Goal: Task Accomplishment & Management: Manage account settings

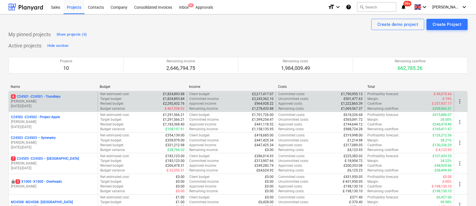
click at [45, 93] on div "6 C24501 - C24501 - Trundleys [PERSON_NAME] [DATE] - [DATE]" at bounding box center [53, 101] width 89 height 19
click at [48, 94] on p "6 C24501 - C24501 - Trundleys" at bounding box center [36, 96] width 50 height 5
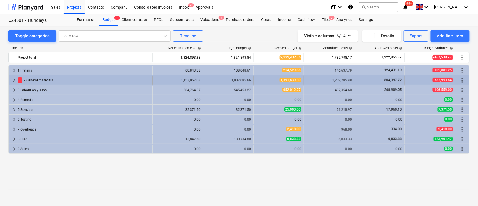
click at [33, 79] on div "1 2 General materials" at bounding box center [84, 80] width 133 height 9
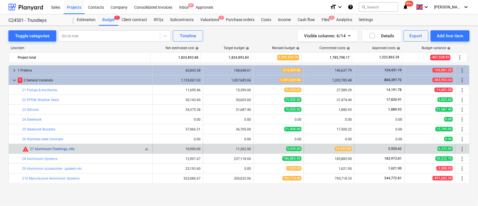
click at [50, 149] on link "27 Aluminium Flashings, cills" at bounding box center [52, 149] width 45 height 4
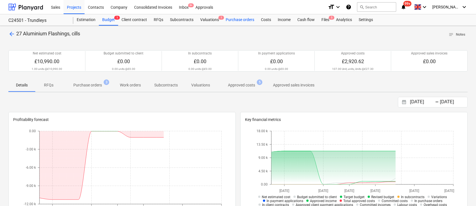
click at [242, 19] on div "Purchase orders" at bounding box center [240, 19] width 35 height 11
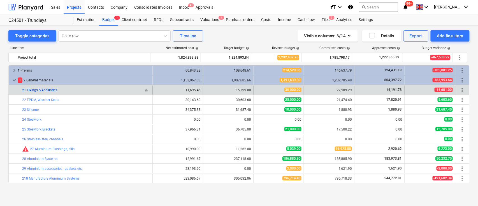
click at [32, 88] on link "21 Fixings & Ancillaries" at bounding box center [39, 90] width 35 height 4
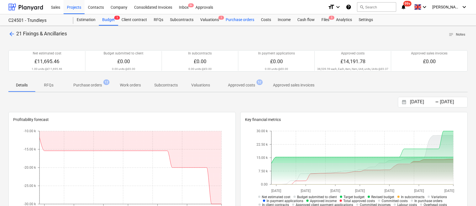
click at [243, 18] on div "Purchase orders" at bounding box center [240, 19] width 35 height 11
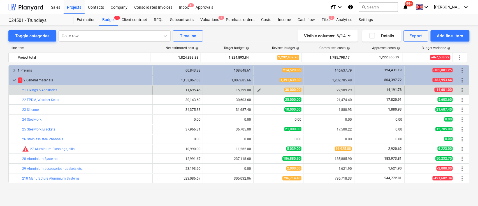
click at [257, 91] on span "edit" at bounding box center [259, 90] width 4 height 4
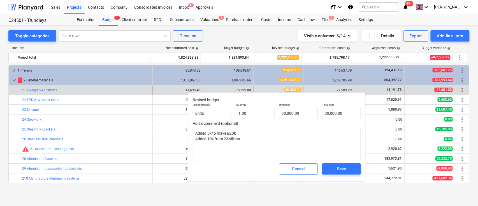
click at [338, 88] on div "27,589.29" at bounding box center [329, 90] width 46 height 4
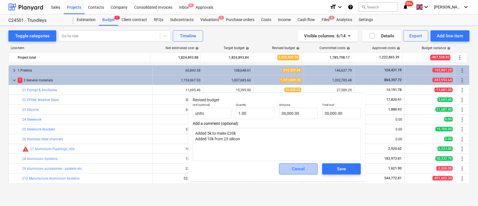
click at [313, 169] on button "Cancel" at bounding box center [298, 168] width 39 height 11
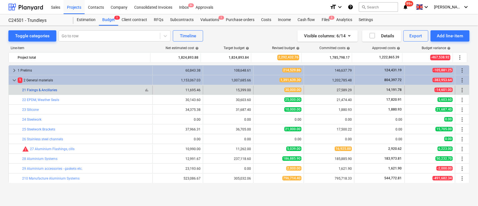
click at [45, 90] on link "21 Fixings & Ancillaries" at bounding box center [39, 90] width 35 height 4
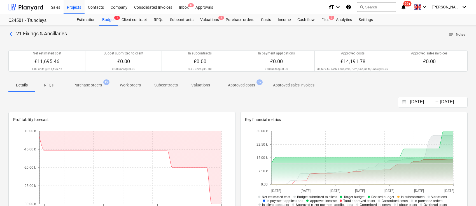
click at [87, 88] on p "Purchase orders" at bounding box center [87, 85] width 29 height 6
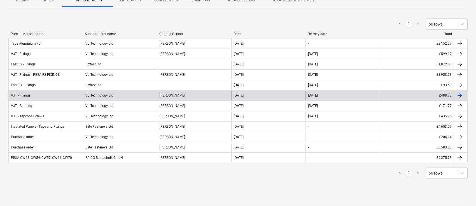
scroll to position [112, 0]
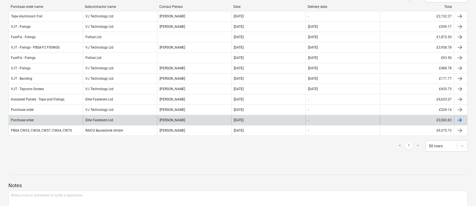
click at [103, 123] on div "Elite Fasteners Ltd" at bounding box center [120, 119] width 74 height 9
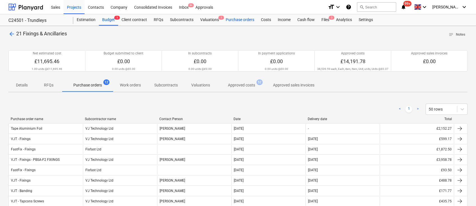
click at [246, 18] on div "Purchase orders" at bounding box center [240, 19] width 35 height 11
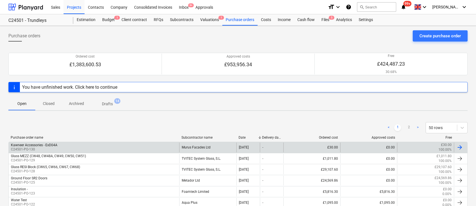
click at [52, 148] on p "C24501-PO-130" at bounding box center [34, 149] width 47 height 5
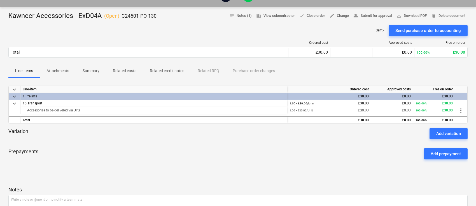
scroll to position [75, 0]
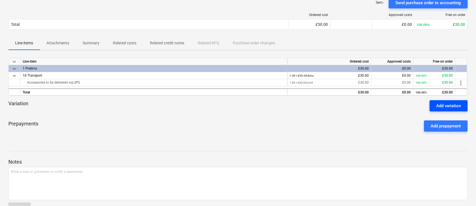
click at [449, 104] on div "Add variation" at bounding box center [449, 105] width 25 height 7
type textarea "x"
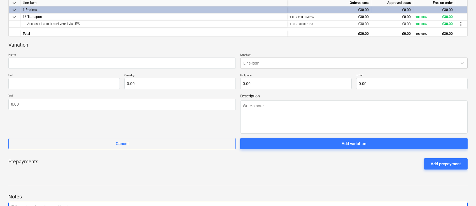
scroll to position [187, 0]
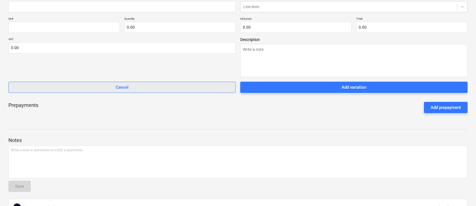
click at [86, 83] on button "Cancel" at bounding box center [122, 87] width 228 height 11
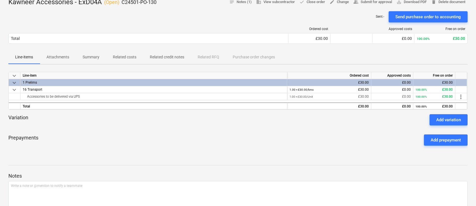
scroll to position [0, 0]
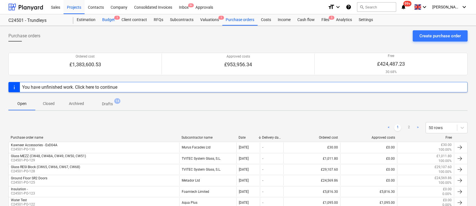
click at [110, 20] on div "Budget 1" at bounding box center [108, 19] width 19 height 11
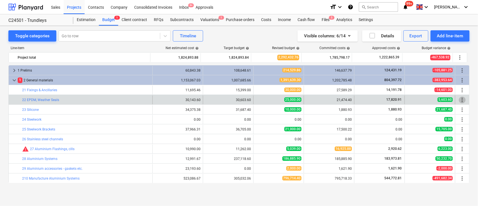
click at [461, 98] on span "more_vert" at bounding box center [462, 99] width 7 height 7
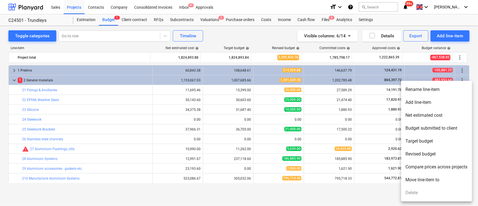
click at [360, 199] on div at bounding box center [239, 103] width 478 height 206
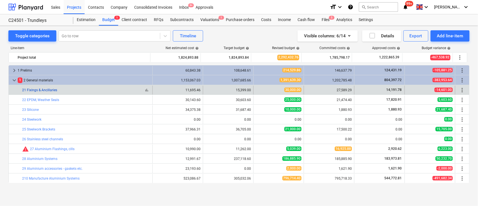
click at [42, 89] on link "21 Fixings & Ancillaries" at bounding box center [39, 90] width 35 height 4
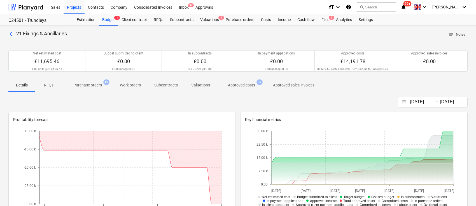
click at [10, 34] on span "arrow_back" at bounding box center [11, 34] width 7 height 7
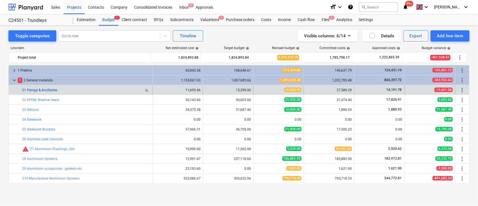
click at [43, 91] on link "21 Fixings & Ancillaries" at bounding box center [39, 90] width 35 height 4
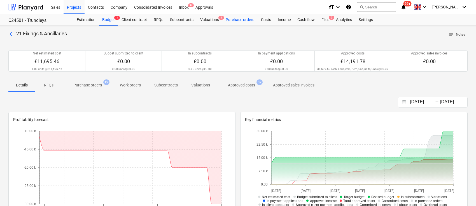
click at [233, 18] on div "Purchase orders" at bounding box center [240, 19] width 35 height 11
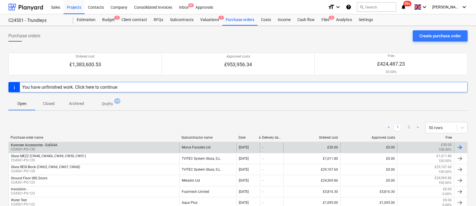
click at [51, 147] on p "C24501-PO-130" at bounding box center [34, 149] width 47 height 5
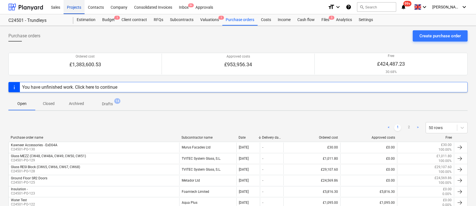
click at [75, 7] on div "Projects" at bounding box center [74, 7] width 21 height 14
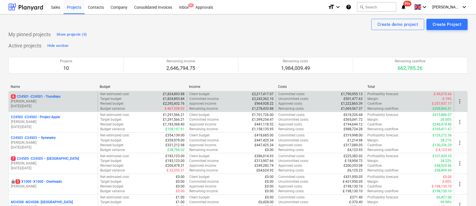
click at [51, 93] on div "6 C24501 - C24501 - Trundleys [PERSON_NAME] [DATE] - [DATE]" at bounding box center [53, 101] width 89 height 19
click at [52, 95] on p "6 C24501 - C24501 - Trundleys" at bounding box center [36, 96] width 50 height 5
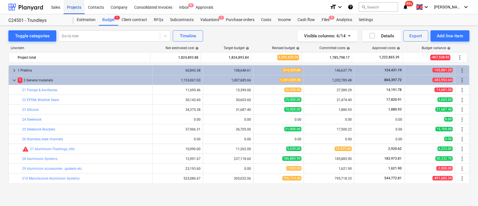
click at [75, 4] on div "Projects" at bounding box center [74, 7] width 21 height 14
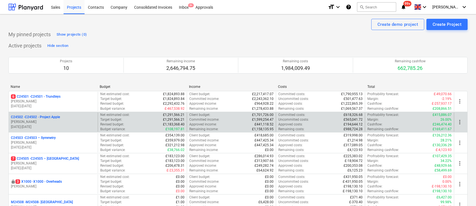
click at [42, 119] on p "C24502 - C24502 - Project Apple" at bounding box center [35, 117] width 49 height 5
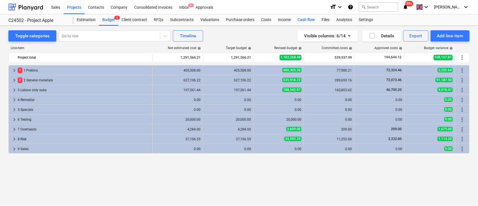
click at [303, 17] on div "Cash flow" at bounding box center [306, 19] width 24 height 11
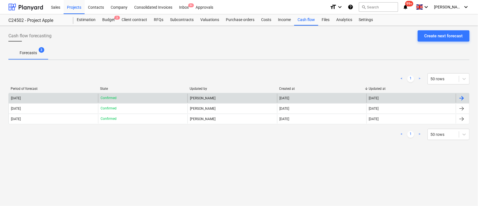
click at [461, 99] on div at bounding box center [461, 98] width 7 height 7
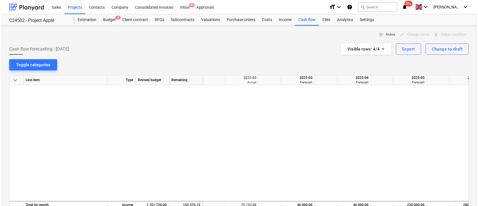
scroll to position [0, 224]
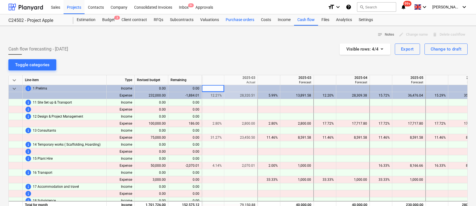
click at [234, 21] on div "Purchase orders" at bounding box center [240, 19] width 35 height 11
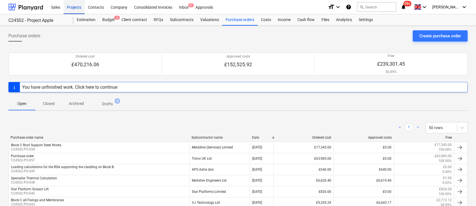
click at [76, 4] on div "Projects" at bounding box center [74, 7] width 21 height 14
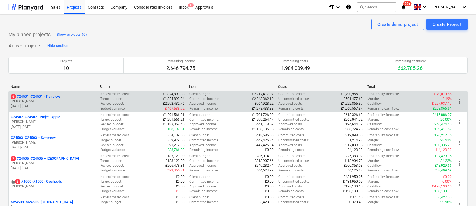
click at [64, 99] on p "[PERSON_NAME]" at bounding box center [53, 101] width 85 height 5
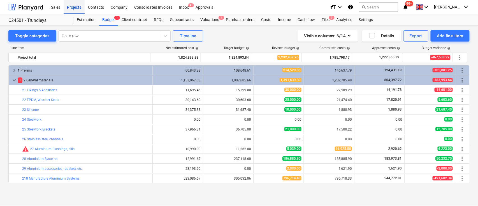
click at [79, 6] on div "Projects" at bounding box center [74, 7] width 21 height 14
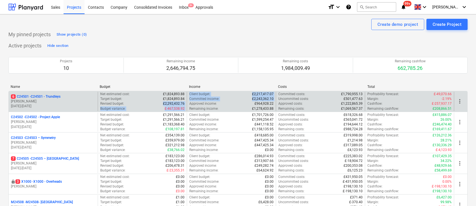
drag, startPoint x: 159, startPoint y: 104, endPoint x: 188, endPoint y: 105, distance: 28.6
click at [188, 105] on div "6 C24501 - C24501 - Trundleys [PERSON_NAME] [DATE] - [DATE] Net estimated cost …" at bounding box center [238, 101] width 459 height 19
click at [230, 106] on div "Remaining income : £1,278,433.88" at bounding box center [231, 108] width 84 height 5
drag, startPoint x: 244, startPoint y: 97, endPoint x: 273, endPoint y: 101, distance: 29.2
click at [273, 101] on div "Committed income : £2,243,362.10" at bounding box center [231, 98] width 84 height 5
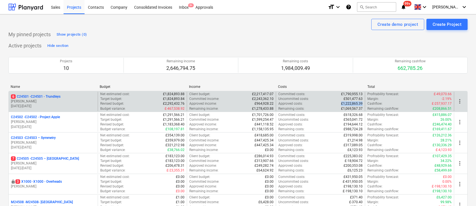
drag, startPoint x: 336, startPoint y: 104, endPoint x: 362, endPoint y: 104, distance: 25.8
click at [362, 104] on div "Approved costs : £1,222,865.39" at bounding box center [321, 103] width 84 height 5
drag, startPoint x: 335, startPoint y: 93, endPoint x: 365, endPoint y: 95, distance: 30.1
click at [365, 95] on div "Committed costs : £1,790,955.13 Uncommitted costs : £501,477.63 Approved costs …" at bounding box center [320, 101] width 89 height 19
click at [59, 95] on p "6 C24501 - C24501 - Trundleys" at bounding box center [36, 96] width 50 height 5
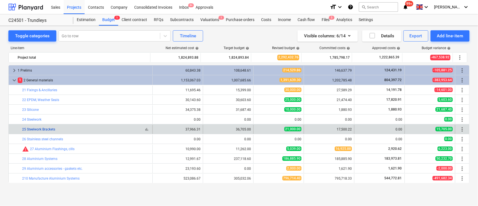
click at [36, 128] on link "25 Steelwork Brackets" at bounding box center [38, 129] width 33 height 4
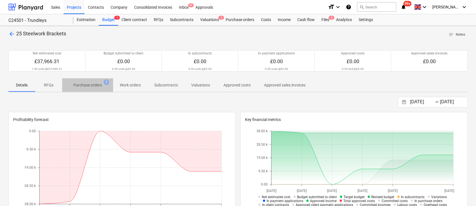
click at [87, 85] on p "Purchase orders" at bounding box center [87, 85] width 29 height 6
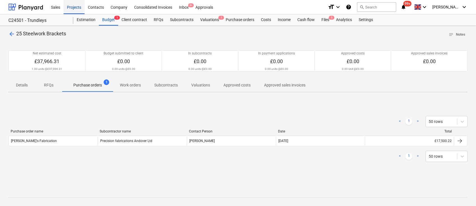
click at [74, 5] on div "Projects" at bounding box center [74, 7] width 21 height 14
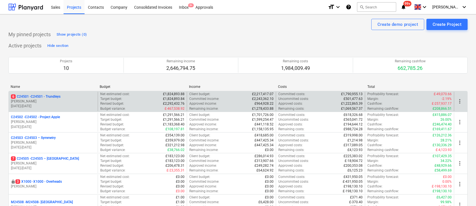
click at [58, 104] on p "[DATE] - [DATE]" at bounding box center [53, 106] width 85 height 5
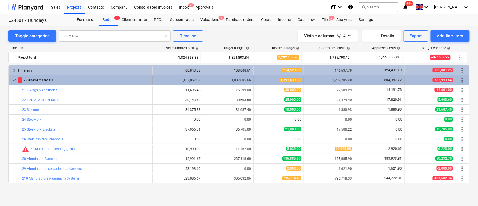
click at [14, 84] on div "keyboard_arrow_down" at bounding box center [14, 80] width 7 height 9
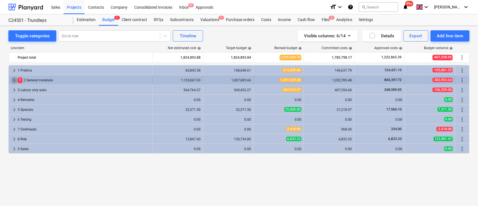
click at [14, 81] on span "keyboard_arrow_right" at bounding box center [14, 80] width 7 height 7
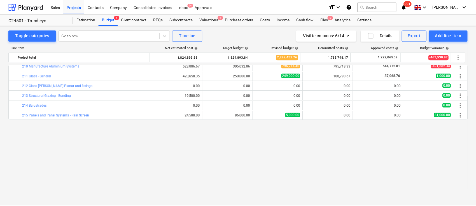
scroll to position [37, 0]
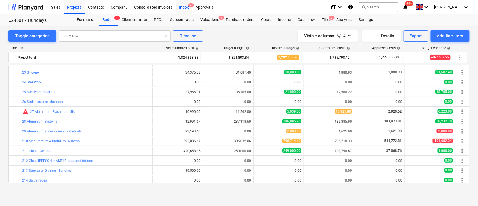
click at [182, 7] on div "Inbox 9+" at bounding box center [184, 7] width 17 height 14
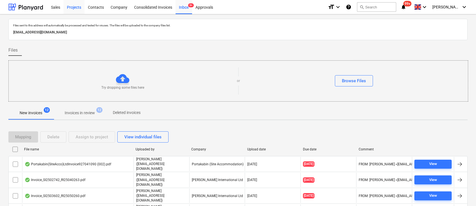
click at [78, 6] on div "Projects" at bounding box center [74, 7] width 21 height 14
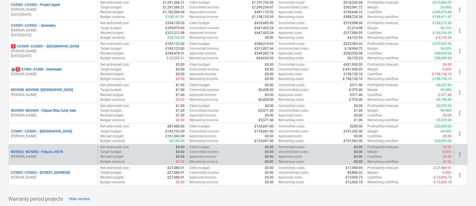
scroll to position [37, 0]
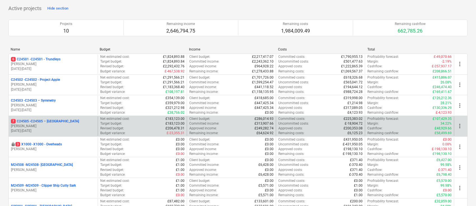
click at [112, 134] on p "Budget variance :" at bounding box center [112, 133] width 25 height 5
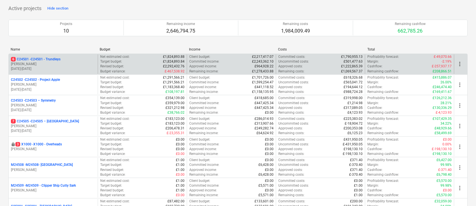
click at [32, 59] on p "6 C24501 - C24501 - Trundleys" at bounding box center [36, 59] width 50 height 5
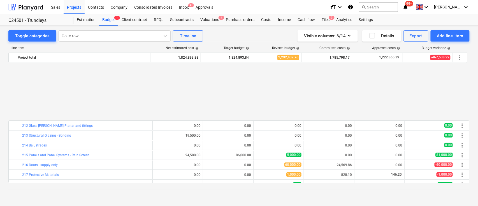
scroll to position [147, 0]
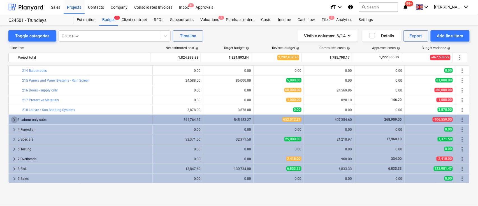
click at [17, 118] on span "keyboard_arrow_right" at bounding box center [14, 119] width 7 height 7
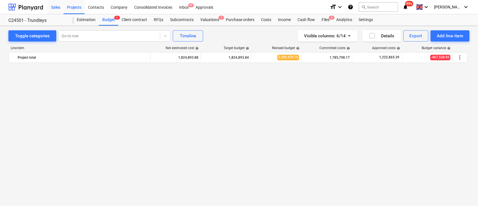
scroll to position [0, 0]
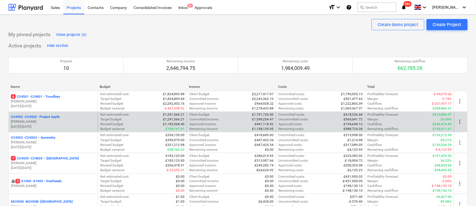
scroll to position [37, 0]
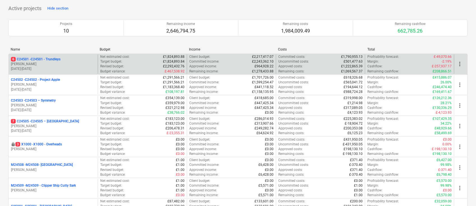
click at [32, 59] on p "6 C24501 - C24501 - Trundleys" at bounding box center [36, 59] width 50 height 5
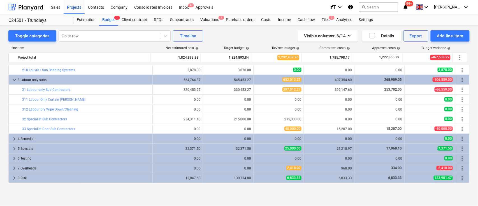
scroll to position [196, 0]
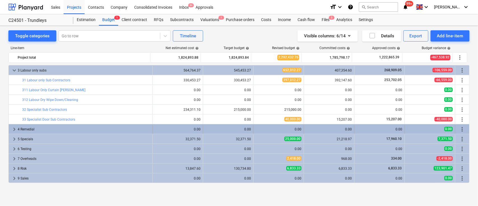
click at [13, 127] on span "keyboard_arrow_right" at bounding box center [14, 129] width 7 height 7
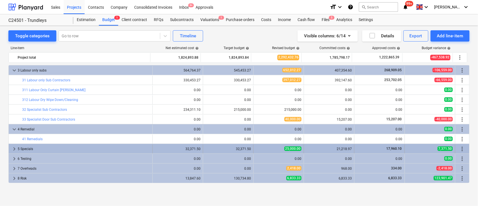
click at [13, 149] on span "keyboard_arrow_right" at bounding box center [14, 148] width 7 height 7
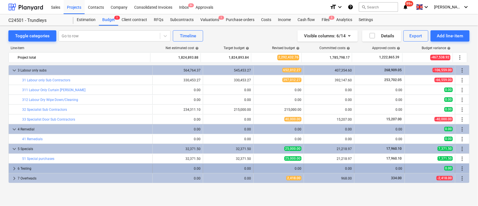
click at [12, 171] on span "keyboard_arrow_right" at bounding box center [14, 168] width 7 height 7
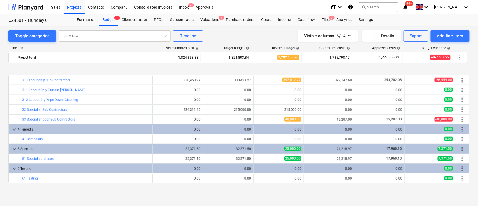
scroll to position [225, 0]
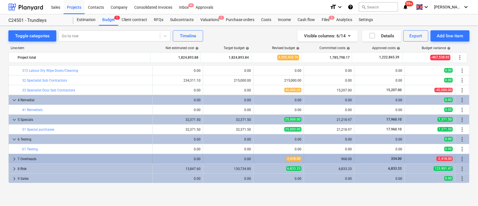
click at [14, 158] on span "keyboard_arrow_right" at bounding box center [14, 159] width 7 height 7
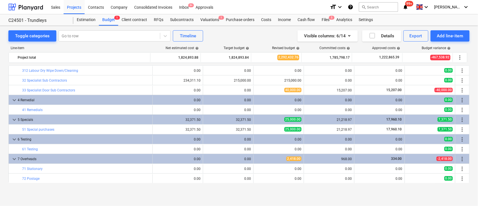
scroll to position [363, 0]
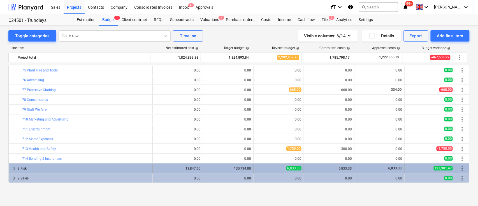
click at [13, 170] on span "keyboard_arrow_right" at bounding box center [14, 168] width 7 height 7
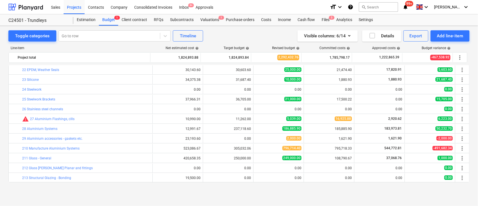
scroll to position [0, 0]
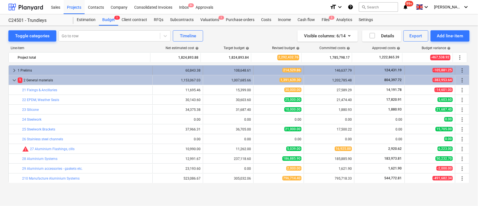
click at [13, 67] on span "keyboard_arrow_right" at bounding box center [14, 70] width 7 height 7
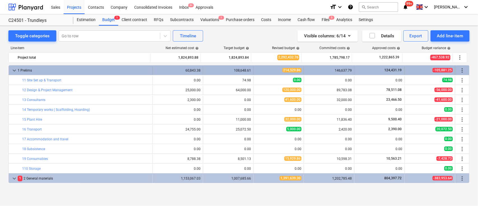
click at [13, 71] on span "keyboard_arrow_down" at bounding box center [14, 70] width 7 height 7
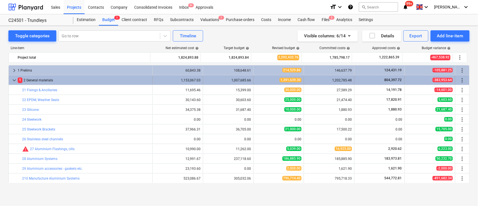
click at [13, 82] on span "keyboard_arrow_down" at bounding box center [14, 80] width 7 height 7
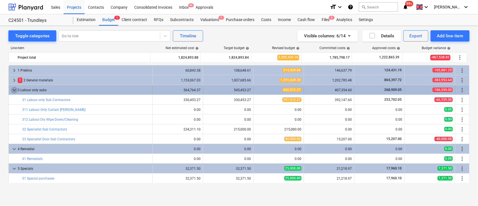
click at [12, 89] on span "keyboard_arrow_down" at bounding box center [14, 90] width 7 height 7
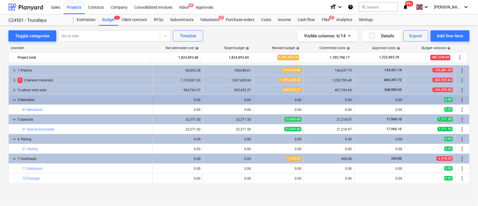
click at [17, 100] on span "keyboard_arrow_down" at bounding box center [14, 99] width 7 height 7
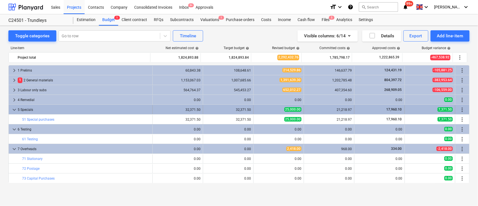
click at [15, 113] on div "keyboard_arrow_down" at bounding box center [14, 109] width 7 height 9
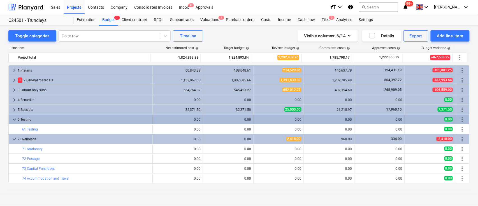
click at [14, 118] on span "keyboard_arrow_down" at bounding box center [14, 119] width 7 height 7
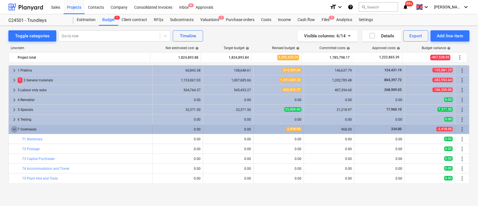
click at [12, 131] on span "keyboard_arrow_down" at bounding box center [14, 129] width 7 height 7
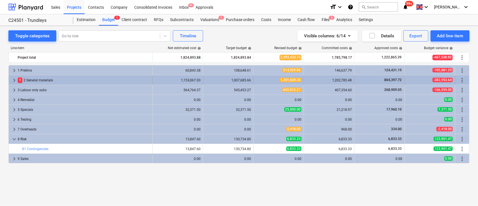
click at [15, 79] on span "keyboard_arrow_right" at bounding box center [14, 80] width 7 height 7
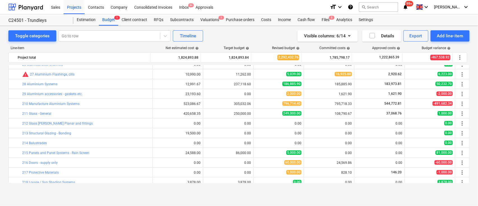
scroll to position [149, 0]
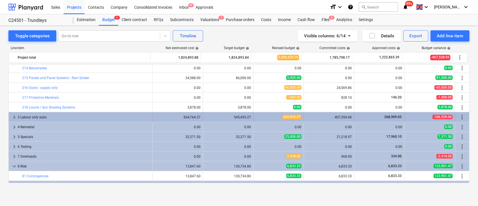
click at [12, 117] on span "keyboard_arrow_right" at bounding box center [14, 117] width 7 height 7
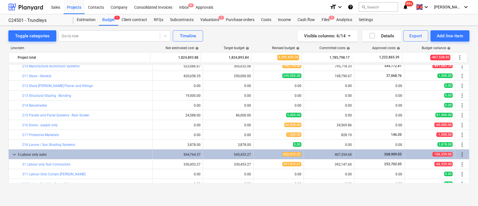
scroll to position [75, 0]
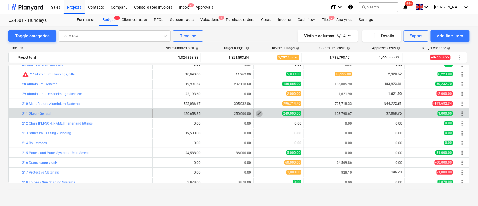
click at [259, 113] on span "edit" at bounding box center [259, 113] width 4 height 4
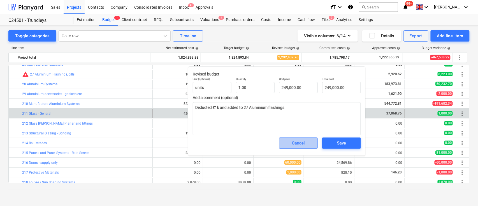
click at [297, 147] on button "Cancel" at bounding box center [298, 142] width 39 height 11
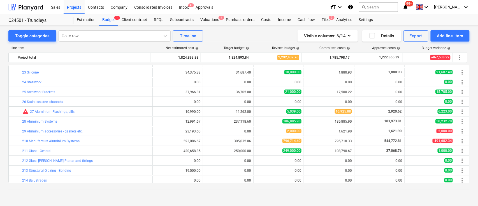
scroll to position [0, 0]
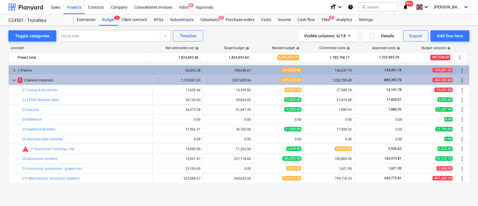
click at [15, 69] on span "keyboard_arrow_right" at bounding box center [14, 70] width 7 height 7
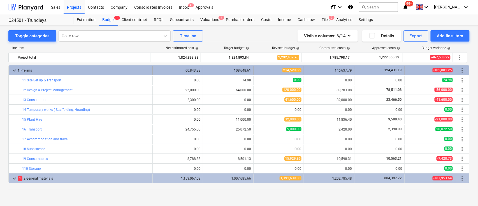
click at [13, 70] on span "keyboard_arrow_down" at bounding box center [14, 70] width 7 height 7
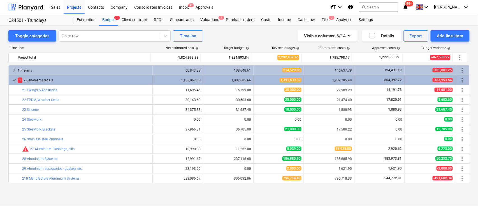
click at [13, 76] on div "keyboard_arrow_down" at bounding box center [14, 80] width 7 height 9
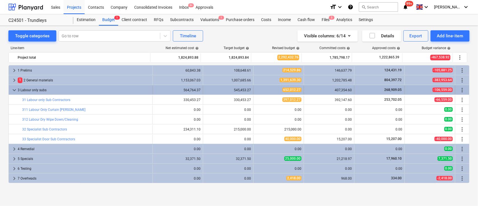
click at [15, 86] on div "keyboard_arrow_down" at bounding box center [14, 89] width 7 height 9
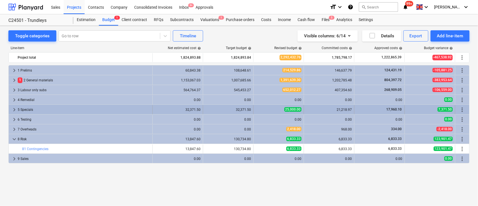
click at [14, 112] on span "keyboard_arrow_right" at bounding box center [14, 109] width 7 height 7
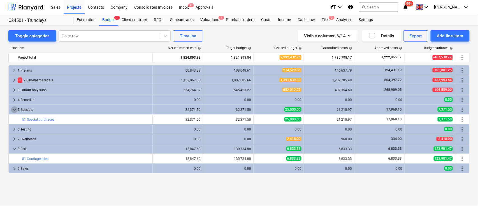
click at [14, 112] on span "keyboard_arrow_down" at bounding box center [14, 109] width 7 height 7
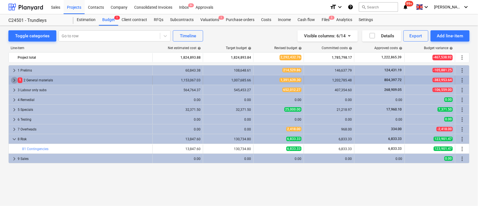
click at [15, 80] on span "keyboard_arrow_right" at bounding box center [14, 80] width 7 height 7
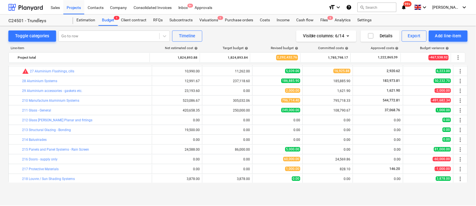
scroll to position [75, 0]
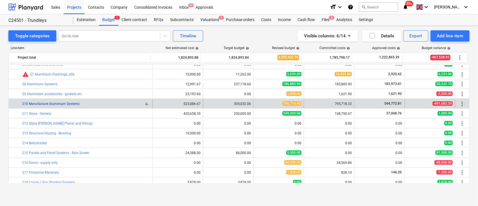
click at [67, 103] on link "210 Manufacture Aluminium Systems" at bounding box center [50, 104] width 57 height 4
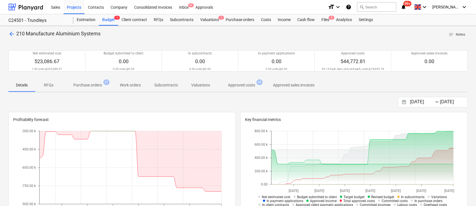
click at [84, 86] on p "Purchase orders" at bounding box center [87, 85] width 29 height 6
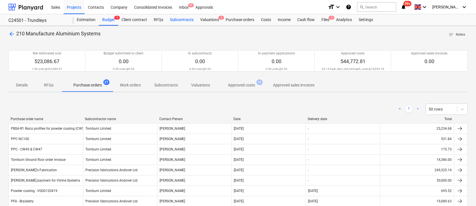
click at [181, 22] on div "Subcontracts" at bounding box center [182, 19] width 30 height 11
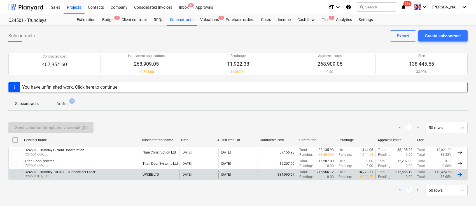
click at [45, 172] on div "C24501 - Trundley - UP&BE - Subcontract Order" at bounding box center [60, 172] width 71 height 4
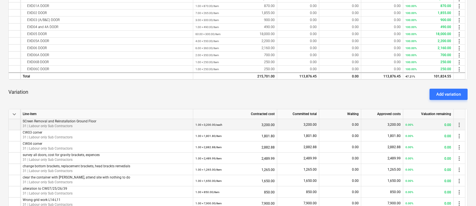
click at [140, 123] on p "SCreen Removal and Reinstallation Ground Floor" at bounding box center [107, 121] width 168 height 5
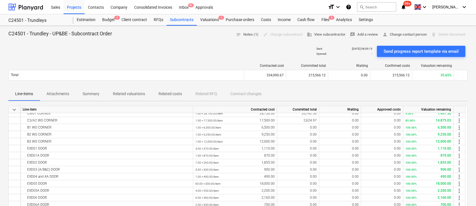
click at [59, 90] on span "Attachments" at bounding box center [58, 93] width 36 height 9
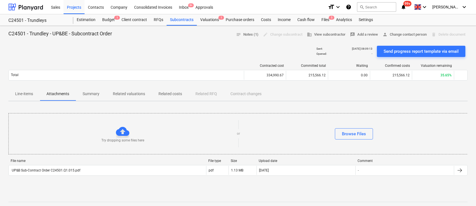
click at [25, 92] on p "Line-items" at bounding box center [24, 94] width 18 height 6
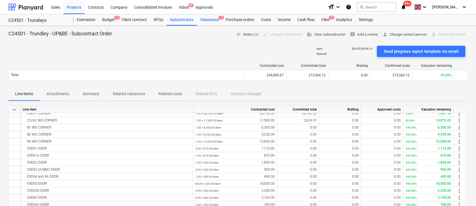
click at [217, 20] on div "Valuations 1" at bounding box center [210, 19] width 26 height 11
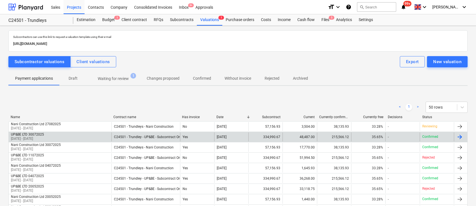
click at [81, 138] on div "UP&BE LTD 30072025 [DATE] - [DATE]" at bounding box center [60, 136] width 103 height 9
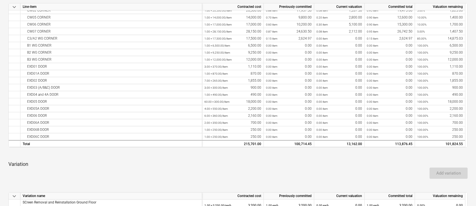
scroll to position [187, 0]
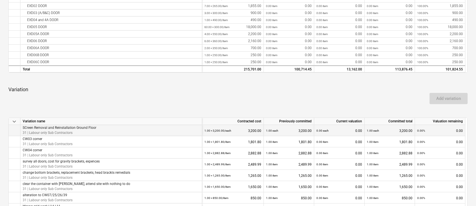
click at [91, 130] on p "31 | Labour only Sub Contractors" at bounding box center [60, 132] width 74 height 5
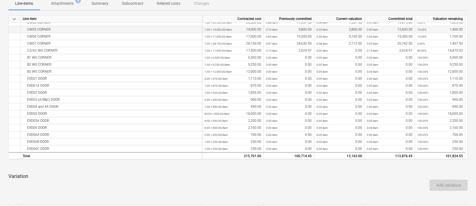
scroll to position [0, 0]
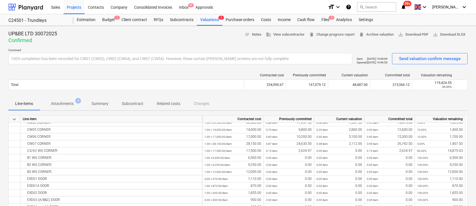
click at [63, 102] on p "Attachments" at bounding box center [62, 104] width 23 height 6
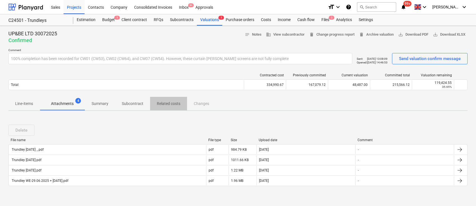
click at [166, 105] on p "Related costs" at bounding box center [169, 104] width 24 height 6
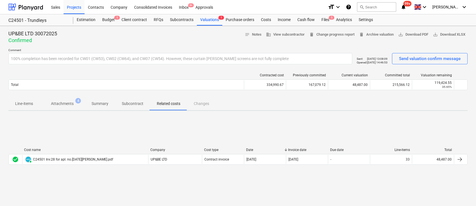
click at [25, 105] on p "Line-items" at bounding box center [24, 104] width 18 height 6
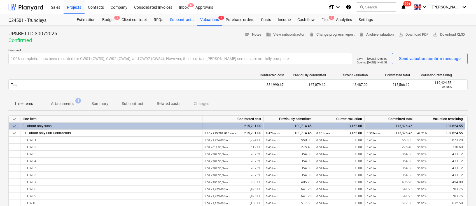
click at [179, 22] on div "Subcontracts" at bounding box center [182, 19] width 30 height 11
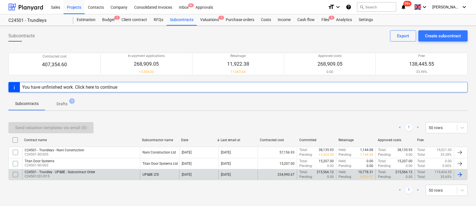
click at [59, 177] on p "C24501/Q1/015" at bounding box center [60, 176] width 71 height 5
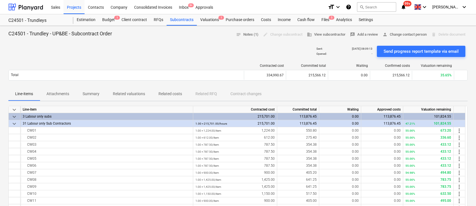
click at [129, 93] on p "Related valuations" at bounding box center [129, 94] width 32 height 6
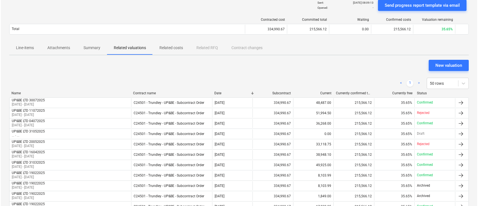
scroll to position [37, 0]
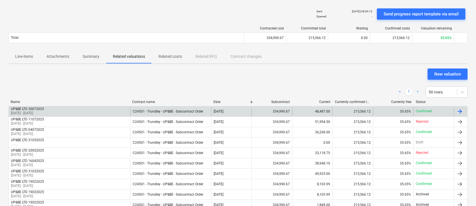
click at [106, 115] on div "UP&BE LTD 30072025 [DATE] - [DATE]" at bounding box center [70, 111] width 122 height 9
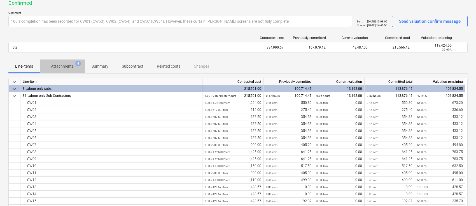
click at [54, 68] on p "Attachments" at bounding box center [62, 66] width 23 height 6
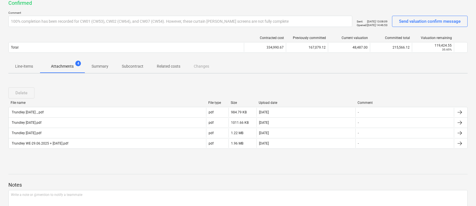
click at [36, 122] on div "Trundley [DATE].pdf" at bounding box center [26, 123] width 31 height 4
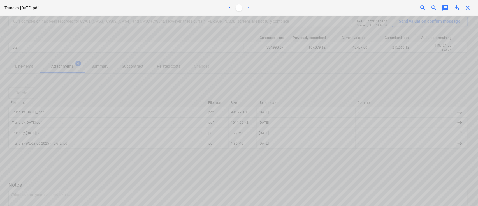
scroll to position [299, 0]
click at [435, 6] on span "zoom_out" at bounding box center [434, 7] width 7 height 7
click at [432, 7] on span "zoom_out" at bounding box center [434, 7] width 7 height 7
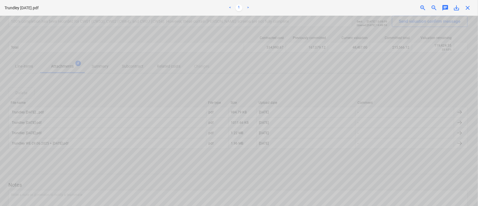
scroll to position [93, 0]
click at [432, 7] on span "zoom_out" at bounding box center [434, 7] width 7 height 7
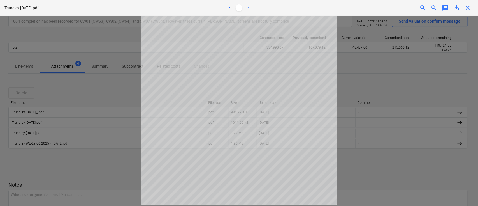
click at [432, 7] on span "zoom_out" at bounding box center [434, 7] width 7 height 7
click at [468, 8] on span "close" at bounding box center [468, 7] width 7 height 7
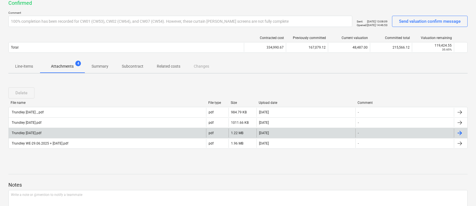
click at [29, 135] on div "Trundley [DATE].pdf" at bounding box center [26, 133] width 31 height 4
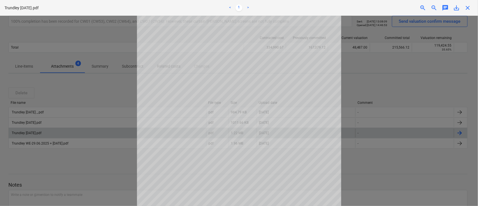
click at [471, 6] on div "close" at bounding box center [467, 7] width 11 height 7
click at [468, 10] on span "close" at bounding box center [468, 7] width 7 height 7
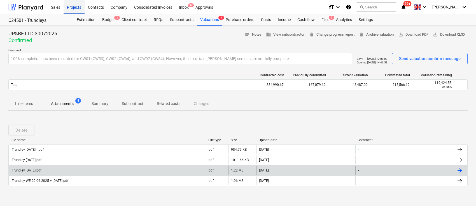
click at [75, 9] on div "Projects" at bounding box center [74, 7] width 21 height 14
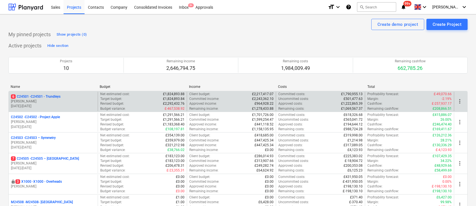
click at [54, 103] on p "[PERSON_NAME]" at bounding box center [53, 101] width 85 height 5
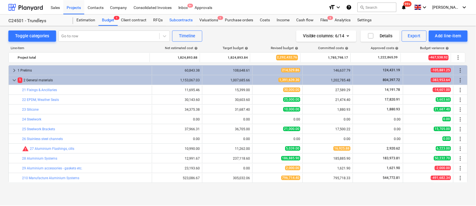
scroll to position [75, 0]
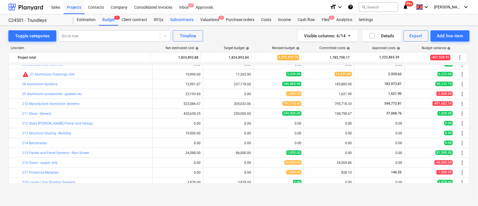
click at [183, 19] on div "Subcontracts" at bounding box center [182, 19] width 30 height 11
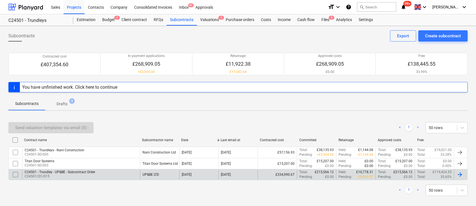
click at [395, 177] on div "Pending : £0.00" at bounding box center [395, 176] width 34 height 5
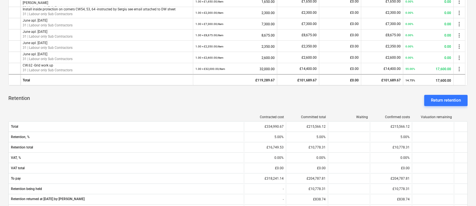
scroll to position [299, 0]
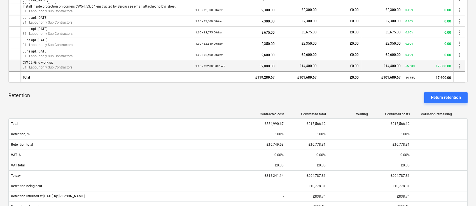
click at [124, 67] on p "31 | Labour only Sub Contractors" at bounding box center [107, 67] width 168 height 5
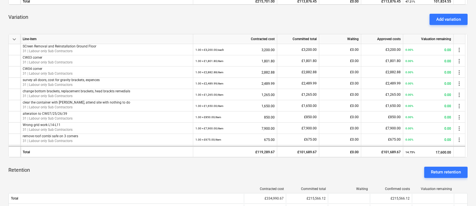
scroll to position [0, 0]
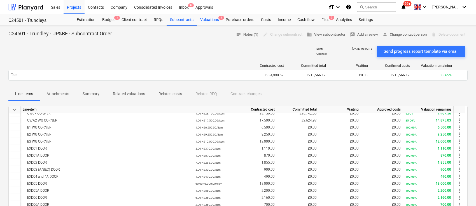
click at [209, 19] on div "Valuations 1" at bounding box center [210, 19] width 26 height 11
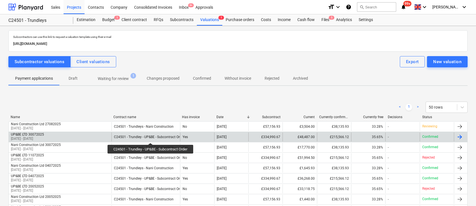
click at [151, 138] on div "C24501 - Trundley - UP&BE - Subcontract Order" at bounding box center [149, 137] width 71 height 4
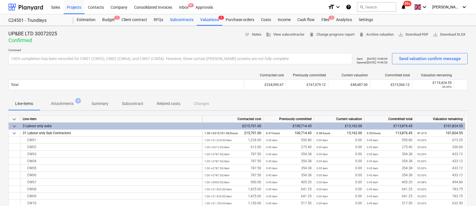
click at [178, 22] on div "Subcontracts" at bounding box center [182, 19] width 30 height 11
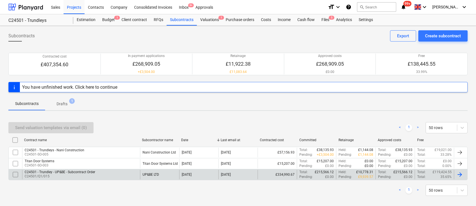
click at [92, 175] on p "C24501/Q1/015" at bounding box center [60, 176] width 71 height 5
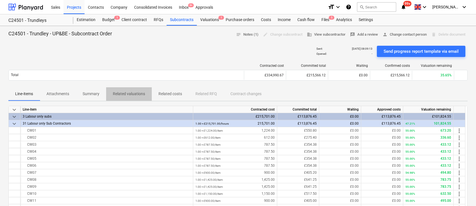
click at [133, 92] on p "Related valuations" at bounding box center [129, 94] width 32 height 6
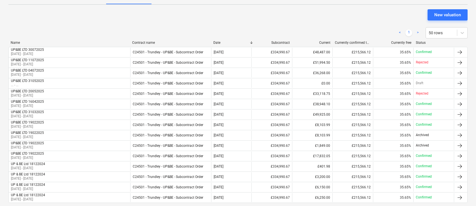
scroll to position [75, 0]
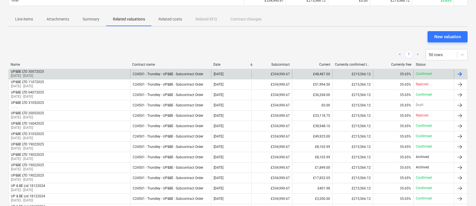
click at [321, 75] on div "£48,487.00" at bounding box center [312, 74] width 41 height 9
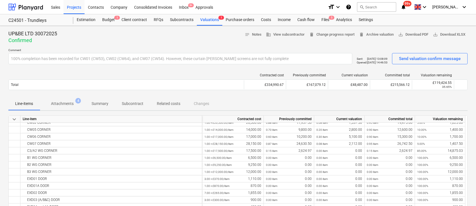
click at [67, 102] on p "Attachments" at bounding box center [62, 104] width 23 height 6
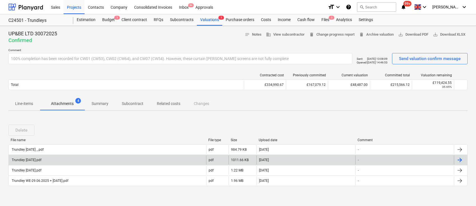
click at [24, 161] on div "Trundley [DATE].pdf" at bounding box center [26, 160] width 31 height 4
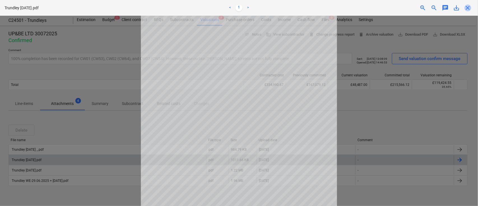
click at [470, 10] on span "close" at bounding box center [468, 7] width 7 height 7
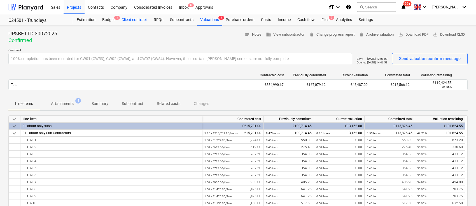
click at [136, 21] on div "Client contract" at bounding box center [134, 19] width 32 height 11
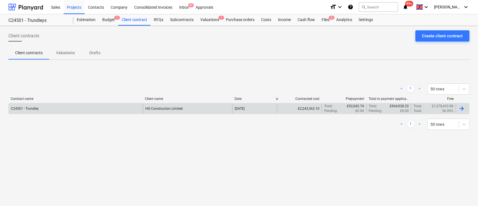
click at [45, 109] on div "C24501 - Trundley" at bounding box center [76, 109] width 134 height 10
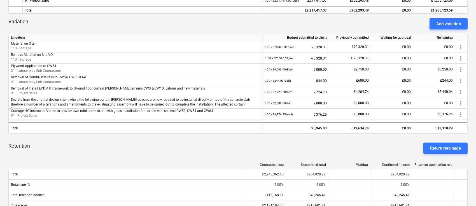
scroll to position [112, 0]
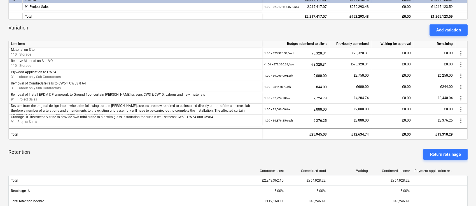
click at [448, 28] on div "Add variation" at bounding box center [449, 29] width 25 height 7
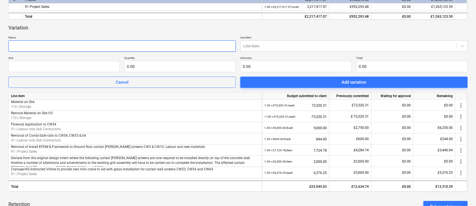
click at [38, 45] on input "text" at bounding box center [122, 45] width 228 height 11
type input "120Min Fire Rated Screens omitted"
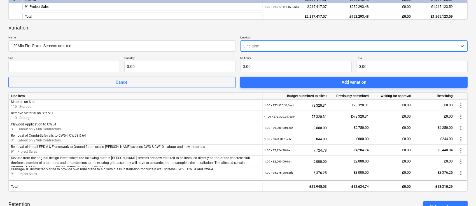
click at [257, 47] on div at bounding box center [349, 46] width 211 height 6
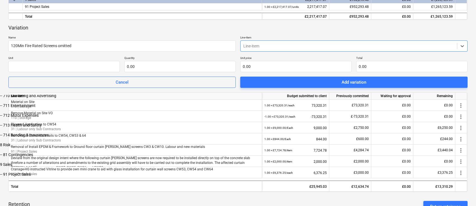
scroll to position [544, 0]
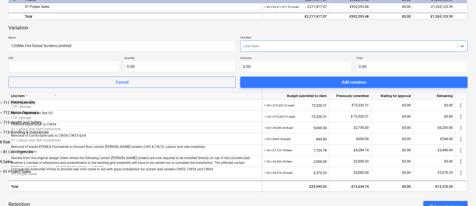
click at [255, 169] on div "-- 91 Project Sales" at bounding box center [238, 171] width 476 height 4
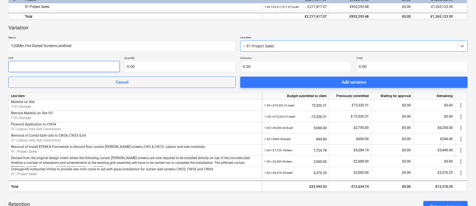
click at [89, 64] on input "text" at bounding box center [64, 66] width 112 height 11
type input "1"
type input "0.00"
click at [69, 68] on input "1" at bounding box center [64, 66] width 112 height 11
type input "Each"
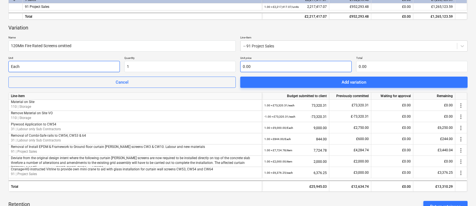
type input "1.00"
type input "3"
type input "3.00"
type input "31"
type input "31.00"
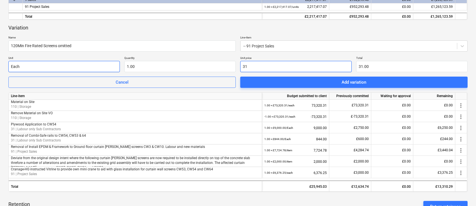
type input "315"
type input "315.00"
type input "3150"
type input "3,150.00"
type input "31500"
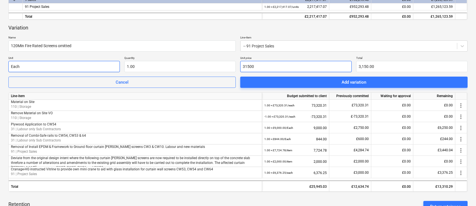
type input "31,500.00"
type input "315000"
type input "315,000.00"
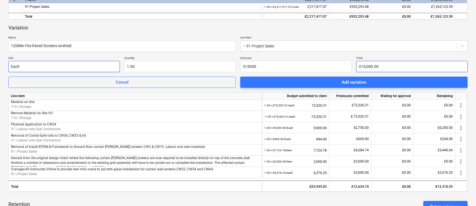
type input "315,000.00"
type input "315000"
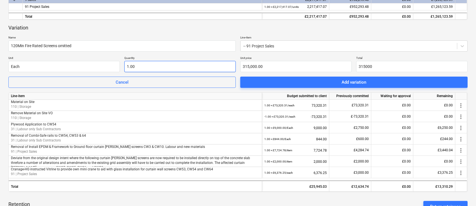
type input "1"
type input "315,000.00"
click at [126, 65] on input "1" at bounding box center [180, 66] width 112 height 11
type input "-1"
type input "-315,000.00"
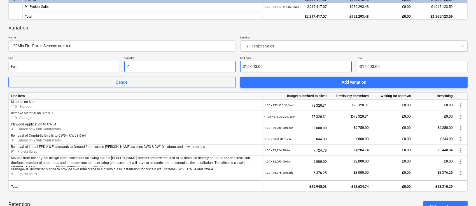
type input "-1.00"
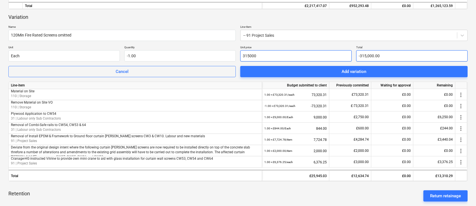
scroll to position [112, 0]
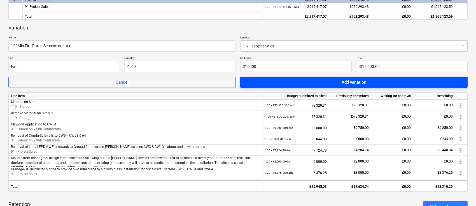
type input "315,000.00"
click at [363, 82] on div "Add variation" at bounding box center [354, 81] width 25 height 7
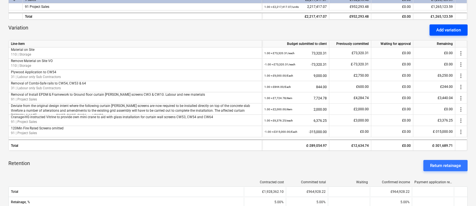
click at [454, 25] on button "Add variation" at bounding box center [449, 29] width 38 height 11
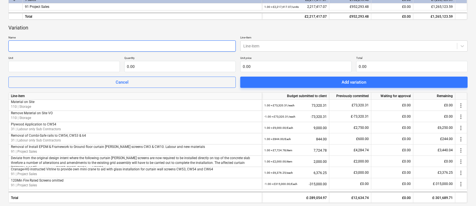
click at [72, 48] on input "text" at bounding box center [122, 45] width 228 height 11
type input "Roller Shutter omitted"
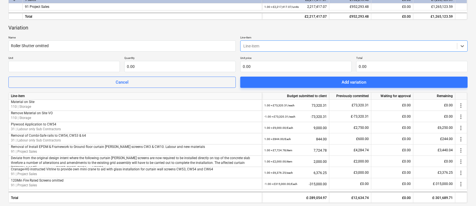
click at [255, 46] on div at bounding box center [349, 46] width 211 height 6
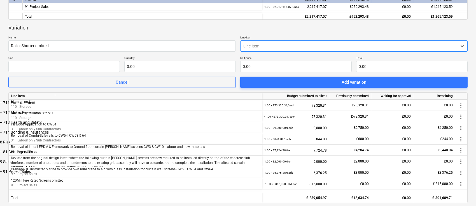
click at [253, 169] on div "-- 91 Project Sales" at bounding box center [238, 171] width 476 height 4
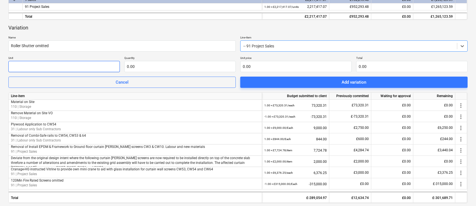
click at [91, 63] on input "text" at bounding box center [64, 66] width 112 height 11
type input "Each"
type input "-1.00"
type input "2"
type input "-2.00"
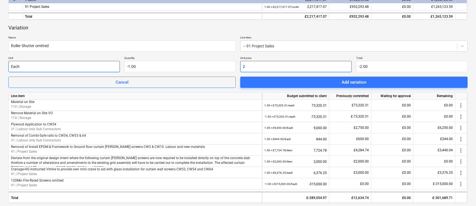
type input "27"
type input "-27.00"
type input "277"
type input "-277.00"
type input "2778"
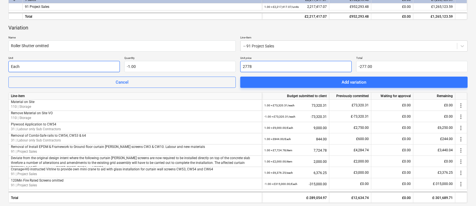
type input "-2,778.00"
type input "27786"
type input "-27,786.00"
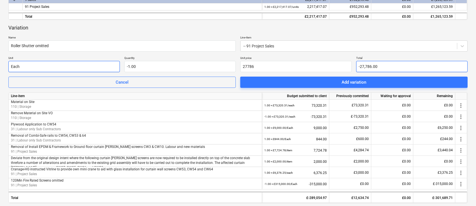
type input "27,786.00"
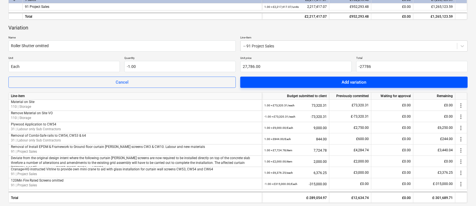
type input "-27,786.00"
click at [336, 83] on span "Add variation" at bounding box center [354, 81] width 214 height 7
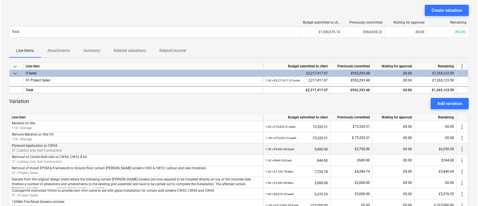
scroll to position [0, 0]
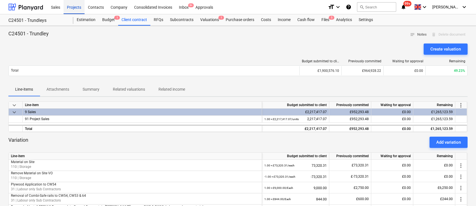
click at [76, 9] on div "Projects" at bounding box center [74, 7] width 21 height 14
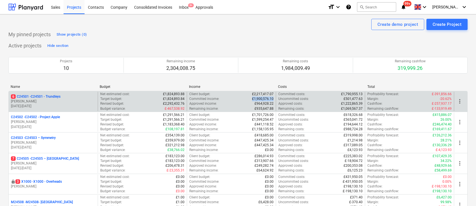
drag, startPoint x: 253, startPoint y: 99, endPoint x: 275, endPoint y: 100, distance: 21.9
click at [275, 100] on div "Client budget : £2,217,417.07 Committed income : £1,900,576.10 Approved income …" at bounding box center [231, 101] width 89 height 19
click at [67, 98] on div "6 C24501 - C24501 - Trundleys" at bounding box center [53, 96] width 85 height 5
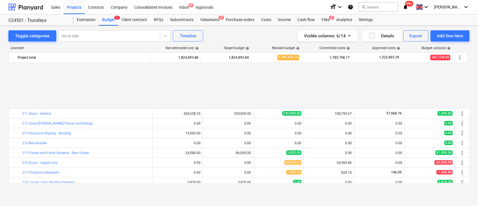
scroll to position [149, 0]
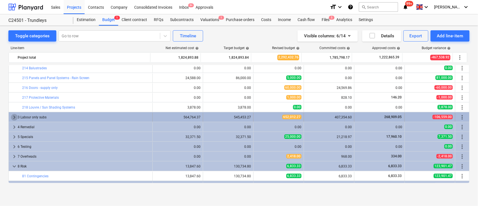
click at [13, 114] on span "keyboard_arrow_right" at bounding box center [14, 117] width 7 height 7
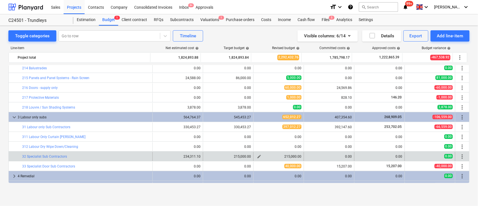
click at [258, 157] on span "edit" at bounding box center [259, 156] width 4 height 4
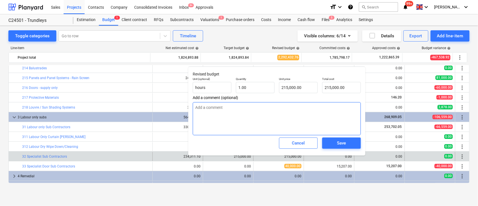
click at [226, 109] on textarea at bounding box center [277, 118] width 168 height 33
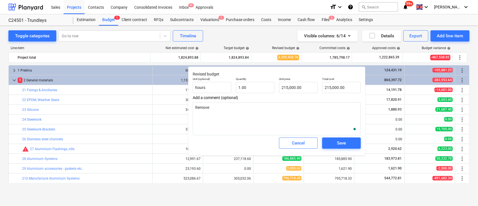
scroll to position [149, 0]
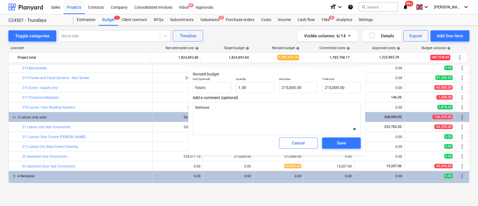
type textarea "x"
type textarea "Remove"
type textarea "x"
type textarea "Remove 2"
type textarea "x"
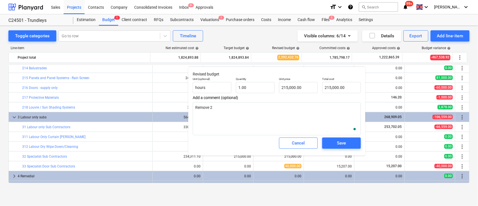
type textarea "Remove 21"
type textarea "x"
type textarea "Remove 215"
type textarea "x"
type textarea "Remove 215K"
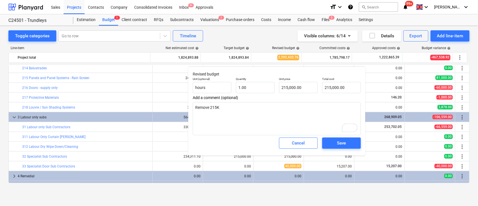
type textarea "x"
type textarea "Remove 215K"
type textarea "x"
type textarea "Remove 215K f"
type textarea "x"
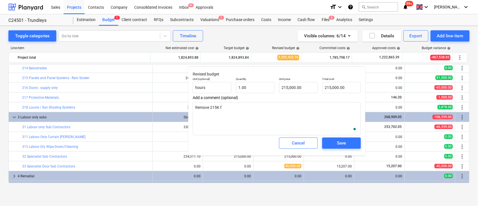
type textarea "Remove 215K fo"
type textarea "x"
type textarea "Remove 215K for"
type textarea "x"
type textarea "Remove 215K for"
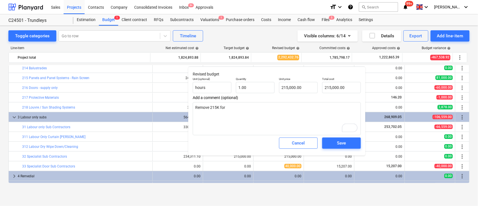
type textarea "x"
type textarea "Remove 215K for 1"
type textarea "x"
type textarea "Remove 215K for 12"
type textarea "x"
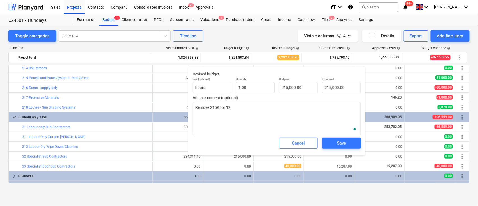
type textarea "Remove 215K for 120"
type textarea "x"
type textarea "Remove 215K for 120m"
type textarea "x"
type textarea "Remove 215K for 120mi"
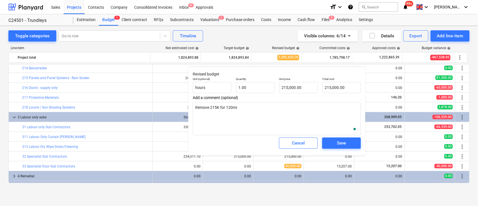
type textarea "x"
type textarea "Remove 215K for 120min"
type textarea "x"
type textarea "Remove 215K for 120min"
type textarea "x"
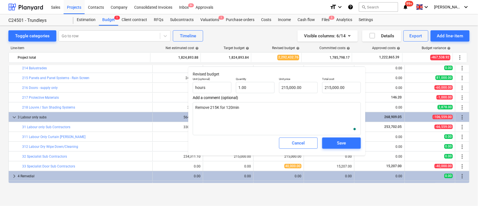
type textarea "Remove 215K for 120min f"
type textarea "x"
type textarea "Remove 215K for 120min fi"
type textarea "x"
type textarea "Remove 215K for 120min fir"
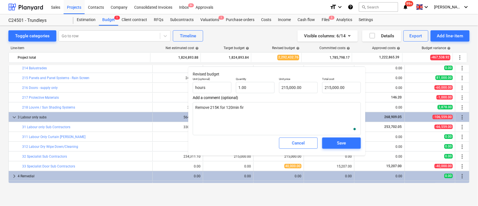
type textarea "x"
type textarea "Remove 215K for 120min fire"
type textarea "x"
type textarea "Remove 215K for 120min fire"
type textarea "x"
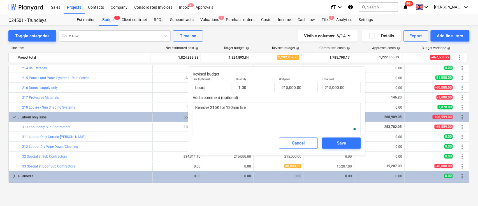
type textarea "Remove 215K for 120min fire r"
type textarea "x"
type textarea "Remove 215K for 120min fire re"
type textarea "x"
type textarea "Remove 215K for 120min fire rea"
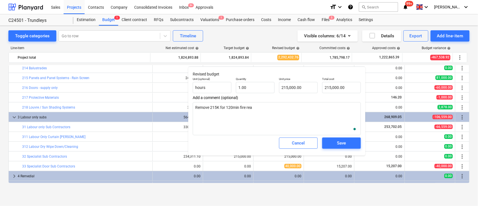
type textarea "x"
type textarea "Remove 215K for 120min fire reat"
type textarea "x"
type textarea "Remove 215K for 120min fire reate"
type textarea "x"
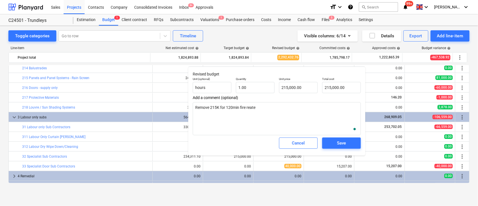
type textarea "Remove 215K for 120min fire reated"
type textarea "x"
type textarea "Remove 215K for 120min fire reated"
type textarea "x"
type textarea "Remove 215K for 120min fire reated s"
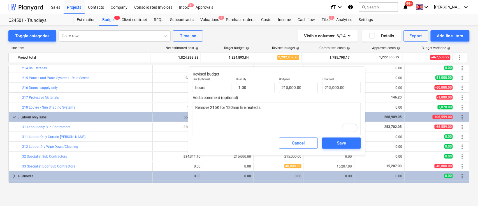
type textarea "x"
type textarea "Remove 215K for 120min fire reated sy"
type textarea "x"
type textarea "Remove 215K for 120min fire reated sys"
type textarea "x"
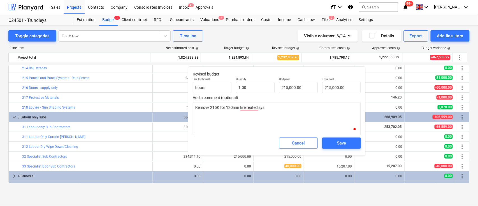
type textarea "Remove 215K for 120min fire reated syst"
type textarea "x"
type textarea "Remove 215K for 120min fire reated syste"
type textarea "x"
type textarea "Remove 215K for 120min fire reated system"
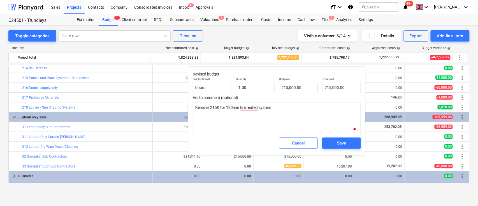
type textarea "x"
type textarea "Remove 215K for 120min fire reated system"
type textarea "x"
type textarea "Remove 215K for 120min fire reated system m"
type textarea "x"
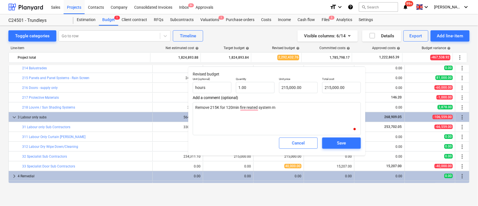
type textarea "Remove 215K for 120min fire reated system ma"
type textarea "x"
type textarea "Remove 215K for 120min fire reated system man"
type textarea "x"
type textarea "Remove 215K for 120min fire reated system manu"
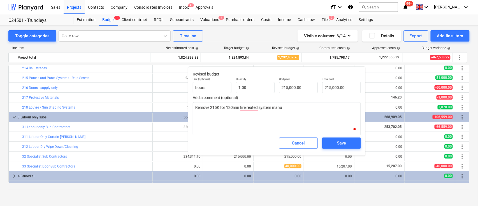
type textarea "x"
type textarea "Remove 215K for 120min fire reated system manuf"
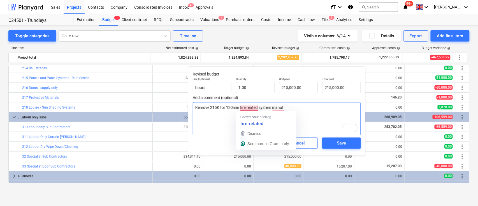
click at [251, 108] on textarea "Remove 215K for 120min fire reated system manuf" at bounding box center [277, 118] width 168 height 33
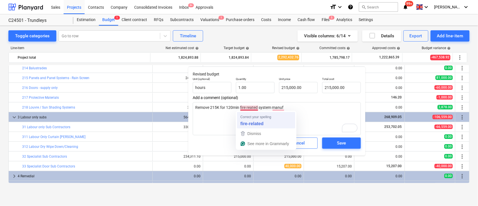
type textarea "x"
type textarea "Remove 215K for 120min fire reatd system manuf"
type textarea "x"
type textarea "Remove 215K for 120min fire read system manuf"
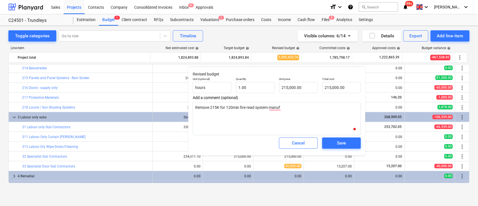
type textarea "x"
type textarea "Remove 215K for 120min fire red system manuf"
type textarea "x"
type textarea "Remove 215K for 120min fire rd system manuf"
type textarea "x"
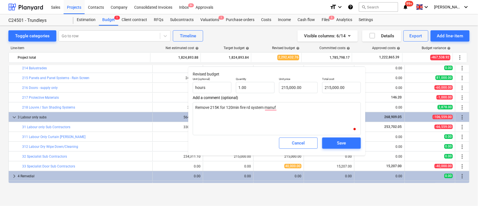
type textarea "Remove 215K for 120min fire rad system manuf"
type textarea "x"
type textarea "Remove 215K for 120min fire ratd system manuf"
type textarea "x"
type textarea "Remove 215K for 120min fire rated system manuf"
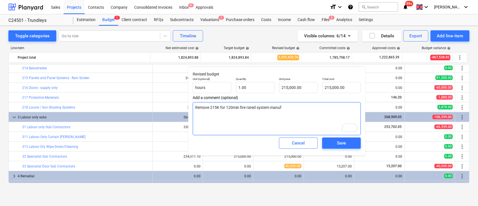
click at [282, 107] on textarea "Remove 215K for 120min fire rated system manuf" at bounding box center [277, 118] width 168 height 33
type textarea "x"
type textarea "Remove 215K for 120min fire rated system manufa"
type textarea "x"
type textarea "Remove 215K for 120min fire rated system manufac"
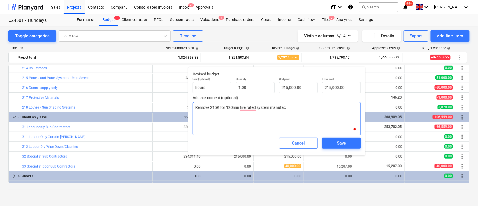
type textarea "x"
type textarea "Remove 215K for 120min fire rated system manufacu"
type textarea "x"
type textarea "Remove 215K for 120min fire rated system manufacur"
type textarea "x"
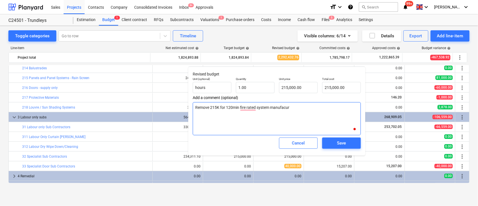
type textarea "Remove 215K for 120min fire rated system manufacuru"
type textarea "x"
type textarea "Remove 215K for 120min fire rated system manufacurun"
type textarea "x"
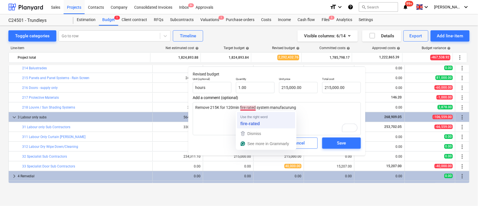
type textarea "Remove 215K for 120min fire rated system manufacurung"
type textarea "x"
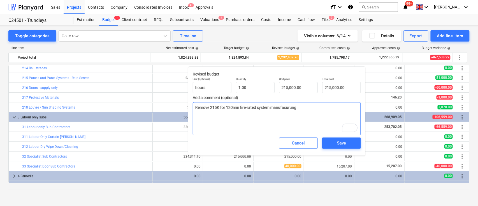
click at [284, 128] on textarea "Remove 215K for 120min fire-rated system manufacurung" at bounding box center [277, 118] width 168 height 33
click at [305, 109] on textarea "Remove 215K for 120min fire-rated system manufacurung" at bounding box center [277, 118] width 168 height 33
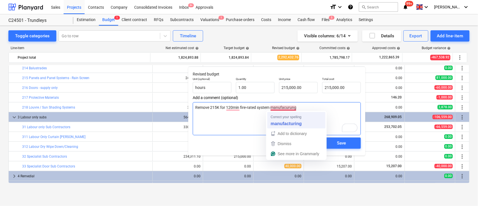
type textarea "Remove 215K for 120min fire-rated system manufacurung"
type textarea "x"
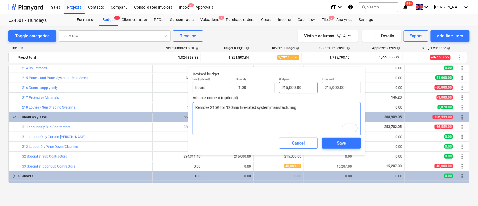
type textarea "Remove 215K for 120min fire-rated system manufacturing"
type input "215000"
drag, startPoint x: 311, startPoint y: 86, endPoint x: 276, endPoint y: 91, distance: 35.4
click at [276, 91] on div "Unit (optional) hours Quantity 1.00 Unit price 215000 Total cost 215,000.00" at bounding box center [277, 85] width 173 height 20
type textarea "x"
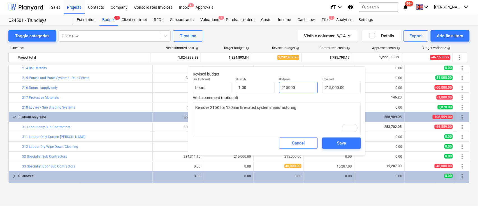
type input "0"
type input "0.00"
type input "0"
type textarea "x"
type input "0.00"
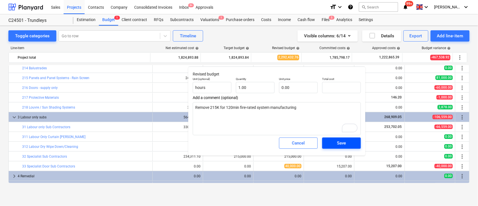
type textarea "x"
type input "0.00"
click at [340, 143] on div "Save" at bounding box center [341, 142] width 9 height 7
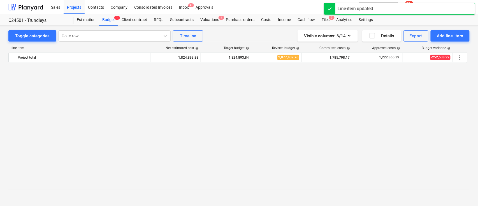
scroll to position [0, 0]
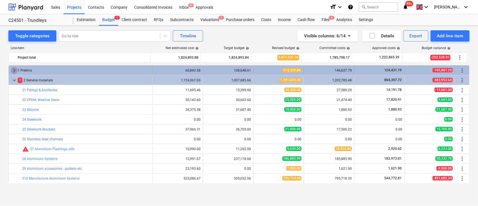
click at [12, 69] on span "keyboard_arrow_right" at bounding box center [14, 70] width 7 height 7
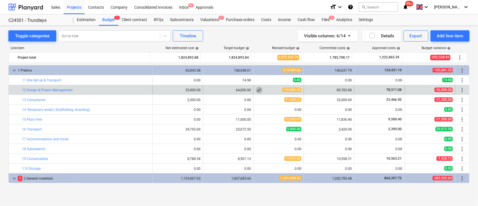
click at [260, 91] on button "edit" at bounding box center [259, 90] width 7 height 7
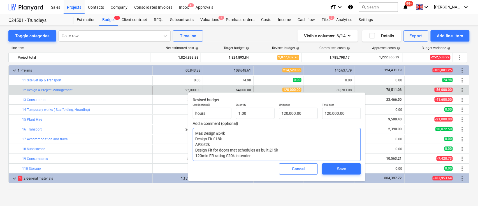
click at [252, 155] on textarea "Mas Design £64k Design Fit £18k APS £2k Design Fit for doors mat schedules as b…" at bounding box center [277, 144] width 168 height 33
type textarea "x"
type textarea "Mas Design £64k Design Fit £18k APS £2k Design Fit for doors mat schedules as b…"
type textarea "x"
type textarea "Mas Design £64k Design Fit £18k APS £2k Design Fit for doors mat schedules as b…"
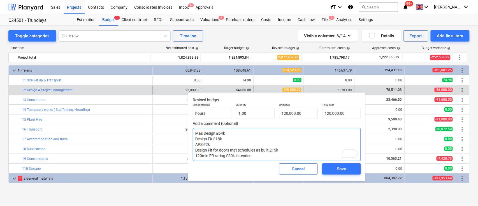
type textarea "x"
type textarea "Mas Design £64k Design Fit £18k APS £2k Design Fit for doors mat schedules as b…"
type textarea "x"
type textarea "Mas Design £64k Design Fit £18k APS £2k Design Fit for doors mat schedules as b…"
type textarea "x"
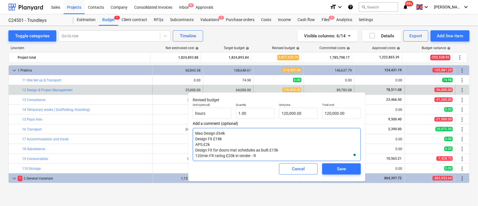
type textarea "Mas Design £64k Design Fit £18k APS £2k Design Fit for doors mat schedules as b…"
type textarea "x"
type textarea "Mas Design £64k Design Fit £18k APS £2k Design Fit for doors mat schedules as b…"
type textarea "x"
type textarea "Mas Design £64k Design Fit £18k APS £2k Design Fit for doors mat schedules as b…"
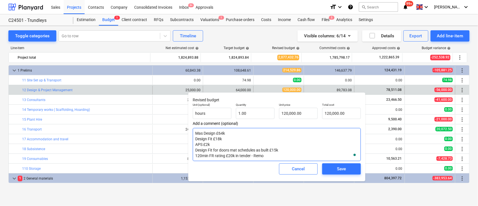
type textarea "x"
type textarea "Mas Design £64k Design Fit £18k APS £2k Design Fit for doors mat schedules as b…"
type textarea "x"
type textarea "Mas Design £64k Design Fit £18k APS £2k Design Fit for doors mat schedules as b…"
type textarea "x"
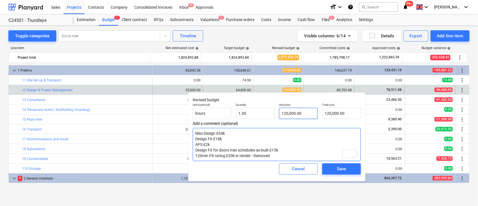
type textarea "Mas Design £64k Design Fit £18k APS £2k Design Fit for doors mat schedules as b…"
type input "120000"
click at [287, 112] on input "120000" at bounding box center [298, 113] width 39 height 11
type textarea "x"
type input "10000"
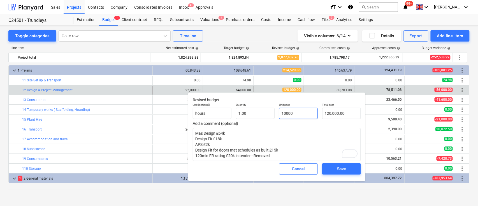
type input "10,000.00"
type textarea "x"
type input "100000"
type input "100,000.00"
type input "100000"
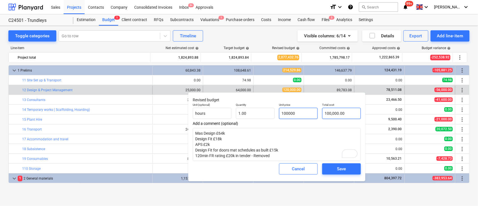
type textarea "x"
type input "100,000.00"
type input "100000"
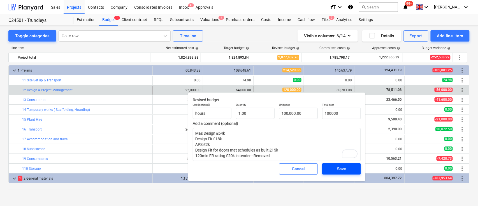
type textarea "x"
type input "100,000.00"
click at [339, 167] on div "Save" at bounding box center [341, 168] width 9 height 7
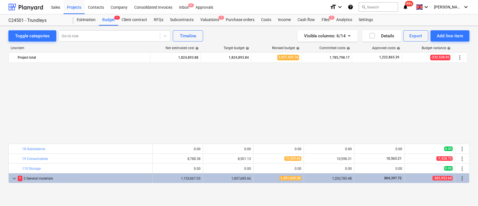
scroll to position [112, 0]
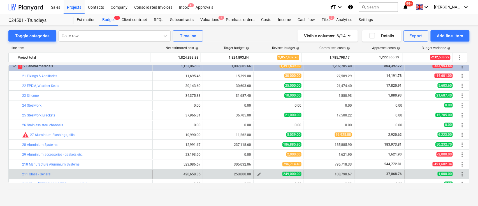
click at [260, 173] on span "edit" at bounding box center [259, 174] width 4 height 4
type textarea "x"
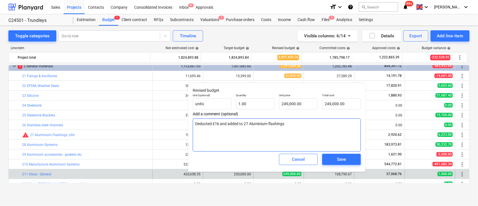
click at [300, 128] on textarea "Deducted £1k and added to 27 Aluminium flashings" at bounding box center [277, 134] width 168 height 33
type textarea "Deducted £1k and added to 27 Aluminium flashings"
type textarea "x"
type textarea "Deducted £1k and added to 27 Aluminium flashings R"
type textarea "x"
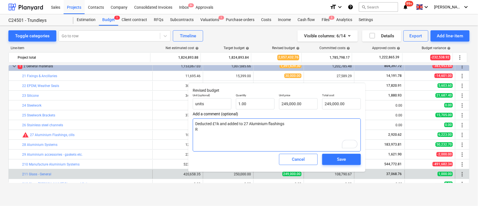
type textarea "Deducted £1k and added to 27 Aluminium flashings Re"
type textarea "x"
type textarea "Deducted £1k and added to 27 Aluminium flashings Rem"
type textarea "x"
type textarea "Deducted £1k and added to 27 Aluminium flashings Remo"
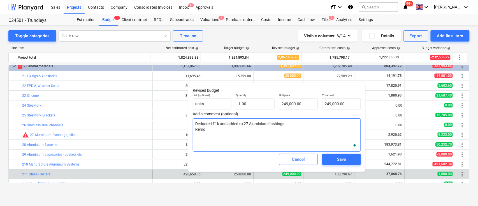
type textarea "x"
type textarea "Deducted £1k and added to 27 Aluminium flashings Remov"
type textarea "x"
type textarea "Deducted £1k and added to 27 Aluminium flashings Remove"
type textarea "x"
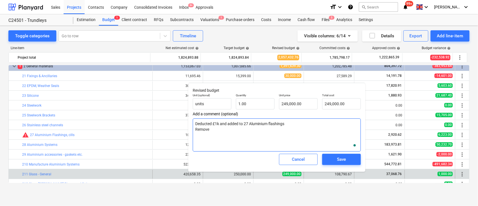
type textarea "Deducted £1k and added to 27 Aluminium flashings Removed"
type textarea "x"
type textarea "Deducted £1k and added to 27 Aluminium flashings Removed"
type textarea "x"
type textarea "Deducted £1k and added to 27 Aluminium flashings Removed 5"
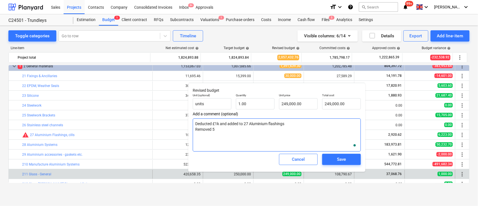
type textarea "x"
type textarea "Deducted £1k and added to 27 Aluminium flashings Removed 50"
type textarea "x"
type textarea "Deducted £1k and added to 27 Aluminium flashings Removed 50K"
type textarea "x"
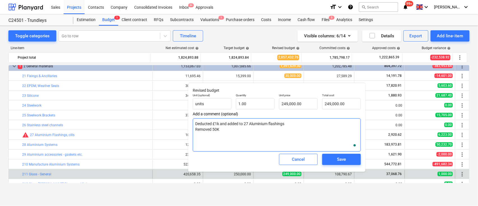
type textarea "Deducted £1k and added to 27 Aluminium flashings Removed 50K f"
type textarea "x"
type textarea "Deducted £1k and added to 27 Aluminium flashings Removed 50K for"
type textarea "x"
type textarea "Deducted £1k and added to 27 Aluminium flashings Removed 50K for"
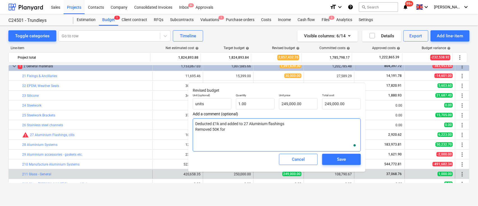
type textarea "x"
type textarea "Deducted £1k and added to 27 Aluminium flashings Removed 50K for 1"
type textarea "x"
type textarea "Deducted £1k and added to 27 Aluminium flashings Removed 50K for 12"
type textarea "x"
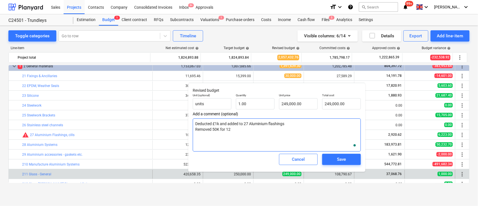
type textarea "Deducted £1k and added to 27 Aluminium flashings Removed 50K for 120"
type textarea "x"
type textarea "Deducted £1k and added to 27 Aluminium flashings Removed 50K for 120m"
type textarea "x"
type textarea "Deducted £1k and added to 27 Aluminium flashings Removed 50K for 120mi"
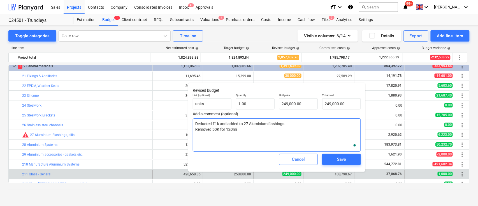
type textarea "x"
type textarea "Deducted £1k and added to 27 Aluminium flashings Removed 50K for 120min"
type textarea "x"
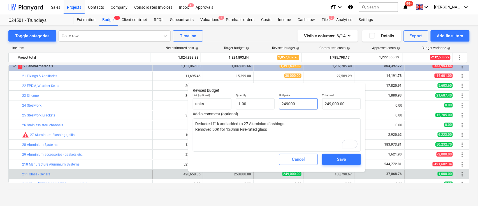
drag, startPoint x: 302, startPoint y: 104, endPoint x: 285, endPoint y: 101, distance: 17.6
click at [285, 101] on input "249000" at bounding box center [298, 103] width 39 height 11
click at [341, 159] on div "Save" at bounding box center [341, 159] width 9 height 7
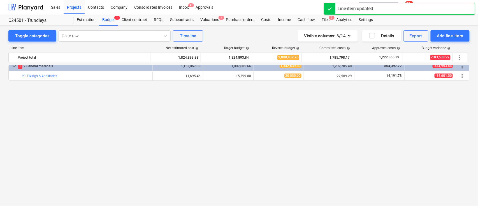
scroll to position [0, 0]
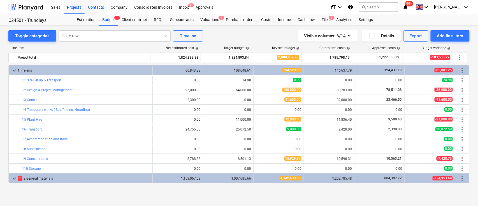
click at [94, 9] on div "Contacts" at bounding box center [96, 7] width 23 height 14
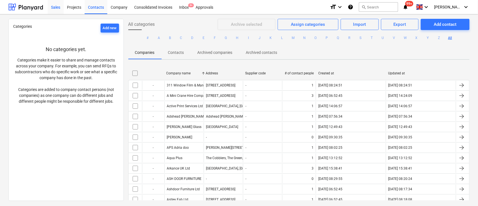
click at [60, 7] on div "Sales" at bounding box center [56, 7] width 16 height 14
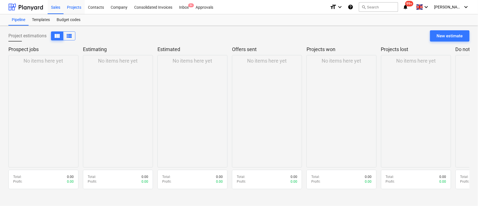
click at [77, 5] on div "Projects" at bounding box center [74, 7] width 21 height 14
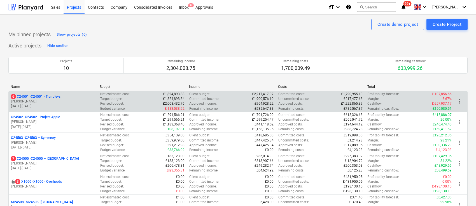
click at [252, 98] on div "Committed income : £1,900,576.10" at bounding box center [231, 98] width 84 height 5
drag, startPoint x: 250, startPoint y: 98, endPoint x: 266, endPoint y: 100, distance: 15.5
click at [266, 100] on div "Committed income : £1,900,576.10" at bounding box center [231, 98] width 84 height 5
click at [51, 97] on p "6 C24501 - C24501 - Trundleys" at bounding box center [36, 96] width 50 height 5
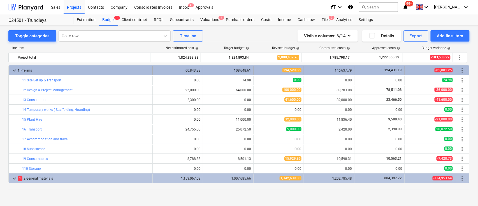
click at [15, 70] on span "keyboard_arrow_down" at bounding box center [14, 70] width 7 height 7
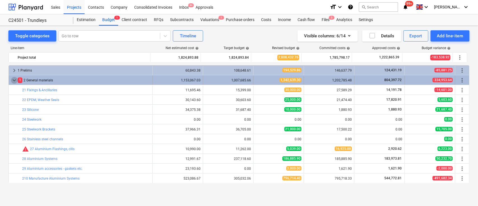
click at [13, 82] on span "keyboard_arrow_down" at bounding box center [14, 80] width 7 height 7
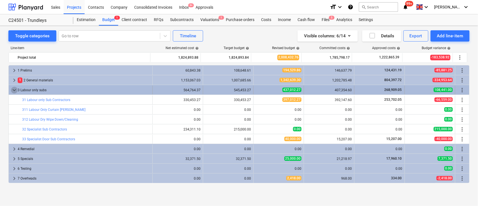
click at [13, 89] on span "keyboard_arrow_down" at bounding box center [14, 90] width 7 height 7
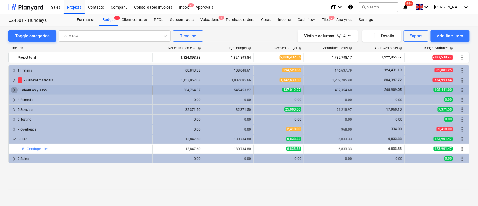
click at [13, 90] on span "keyboard_arrow_right" at bounding box center [14, 90] width 7 height 7
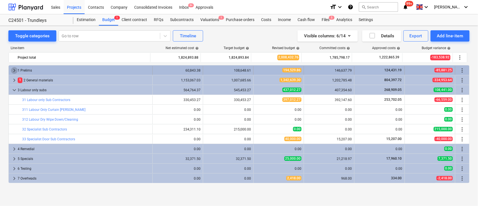
click at [13, 70] on span "keyboard_arrow_right" at bounding box center [14, 70] width 7 height 7
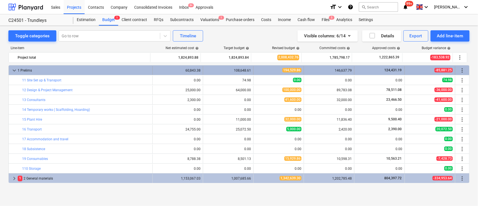
click at [15, 71] on span "keyboard_arrow_down" at bounding box center [14, 70] width 7 height 7
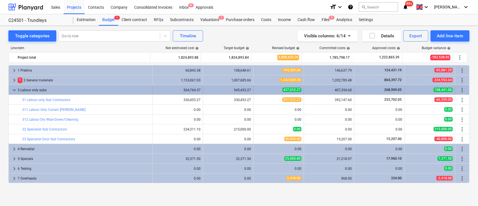
click at [14, 94] on div "keyboard_arrow_down" at bounding box center [14, 89] width 7 height 9
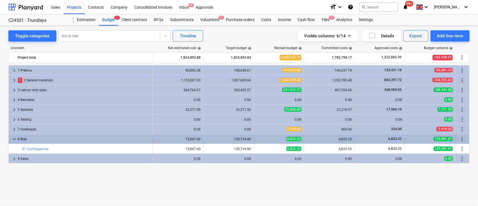
click at [15, 139] on span "keyboard_arrow_down" at bounding box center [14, 139] width 7 height 7
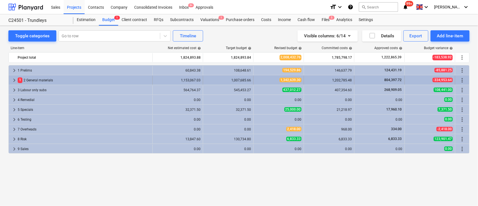
click at [26, 79] on div "1 2 General materials" at bounding box center [84, 80] width 133 height 9
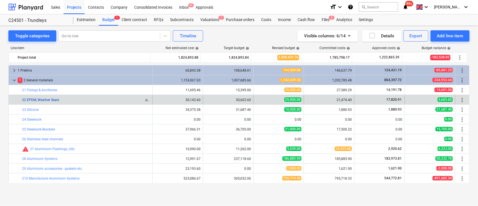
click at [41, 100] on link "22 EPDM, Weather Seals" at bounding box center [40, 100] width 37 height 4
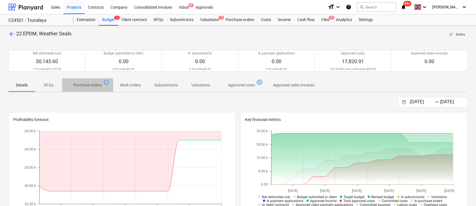
click at [97, 81] on span "Purchase orders 4" at bounding box center [87, 85] width 51 height 10
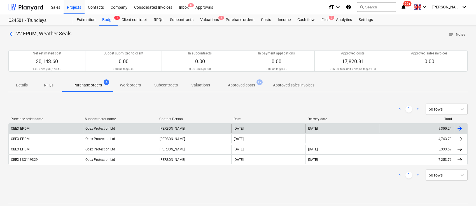
click at [94, 128] on div "Obex Protection Ltd" at bounding box center [120, 128] width 74 height 9
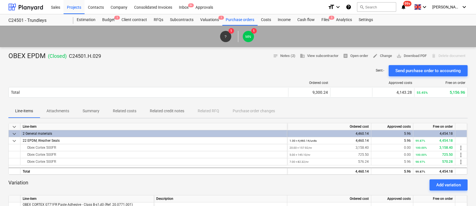
click at [128, 113] on p "Related costs" at bounding box center [125, 111] width 24 height 6
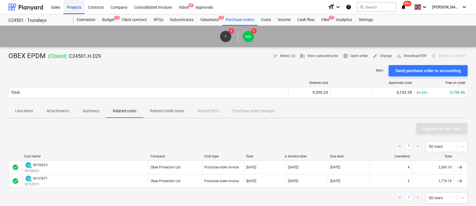
click at [73, 6] on div "Projects" at bounding box center [74, 7] width 21 height 14
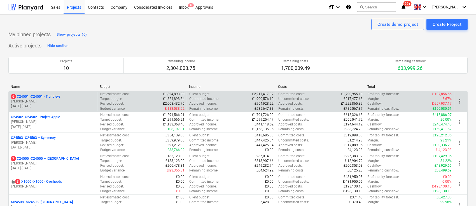
click at [44, 99] on p "[PERSON_NAME]" at bounding box center [53, 101] width 85 height 5
click at [76, 101] on p "[PERSON_NAME]" at bounding box center [53, 101] width 85 height 5
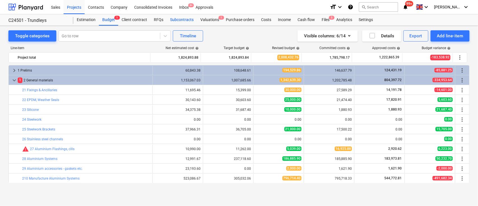
click at [185, 17] on div "Subcontracts" at bounding box center [182, 19] width 30 height 11
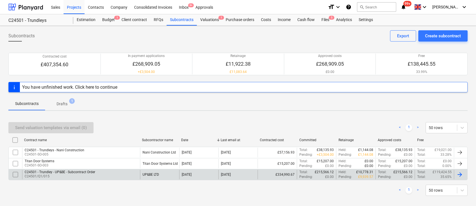
click at [73, 170] on div "C24501 - Trundley - UP&BE - Subcontract Order" at bounding box center [60, 172] width 71 height 4
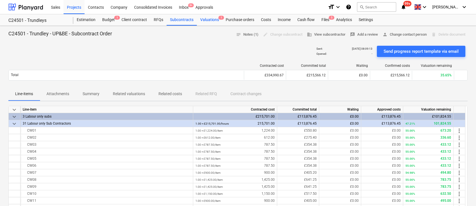
click at [214, 19] on div "Valuations 1" at bounding box center [210, 19] width 26 height 11
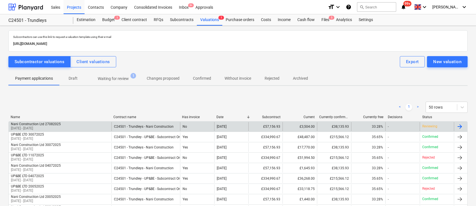
click at [99, 126] on div "Nani Construction Ltd 27082025 01 Aug 2025 - 31 Aug 2025" at bounding box center [60, 126] width 103 height 9
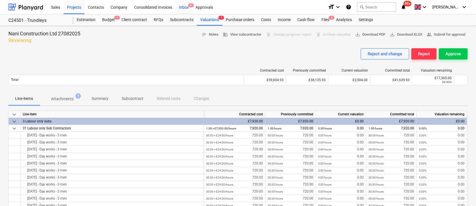
click at [180, 7] on div "Inbox 9+" at bounding box center [184, 7] width 17 height 14
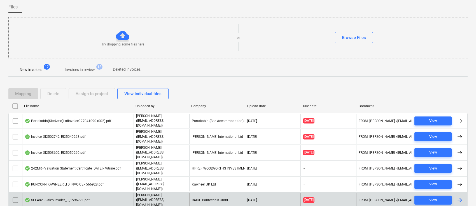
scroll to position [75, 0]
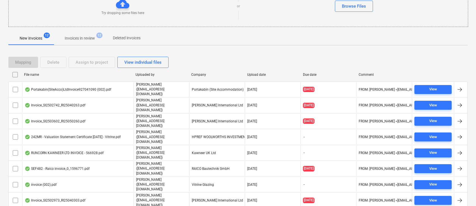
click at [81, 41] on span "Invoices in review 12" at bounding box center [80, 38] width 53 height 10
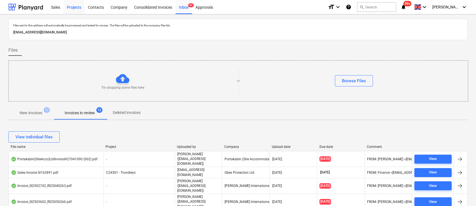
click at [73, 7] on div "Projects" at bounding box center [74, 7] width 21 height 14
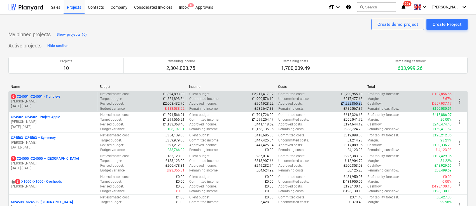
drag, startPoint x: 339, startPoint y: 104, endPoint x: 360, endPoint y: 105, distance: 21.3
click at [360, 105] on div "Approved costs : £1,222,865.39" at bounding box center [321, 103] width 84 height 5
click at [41, 99] on p "6 C24501 - C24501 - Trundleys" at bounding box center [36, 96] width 50 height 5
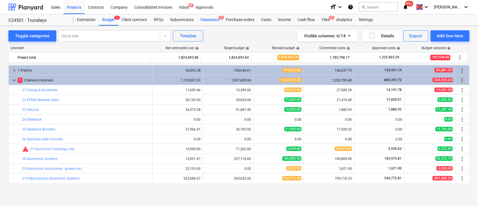
click at [217, 18] on div "Valuations 1" at bounding box center [210, 19] width 26 height 11
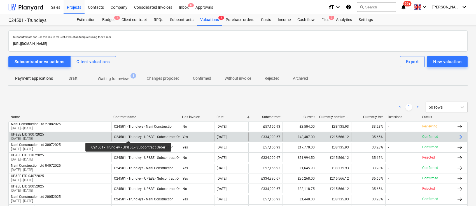
click at [129, 135] on div "C24501 - Trundley - UP&BE - Subcontract Order" at bounding box center [149, 137] width 71 height 4
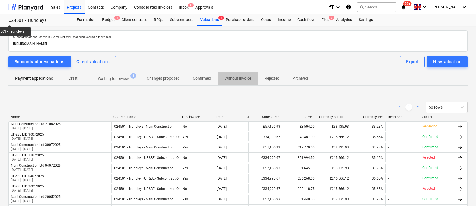
click at [243, 78] on p "Without invoice" at bounding box center [238, 78] width 27 height 6
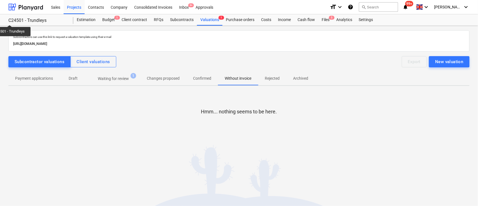
click at [116, 80] on p "Waiting for review" at bounding box center [113, 79] width 31 height 6
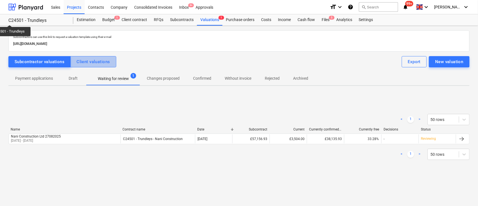
click at [105, 58] on div "Client valuations" at bounding box center [93, 61] width 33 height 7
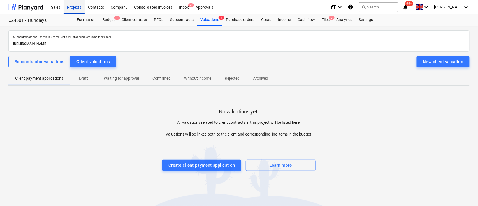
click at [77, 7] on div "Projects" at bounding box center [74, 7] width 21 height 14
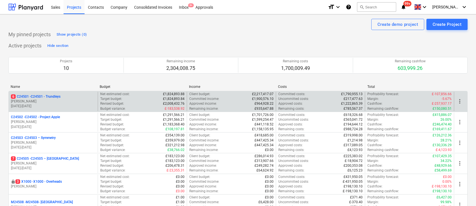
click at [143, 105] on div "Revised budget : £2,008,432.76" at bounding box center [142, 103] width 84 height 5
click at [229, 100] on div "Committed income : £1,900,576.10" at bounding box center [231, 98] width 84 height 5
click at [45, 96] on p "6 C24501 - C24501 - Trundleys" at bounding box center [36, 96] width 50 height 5
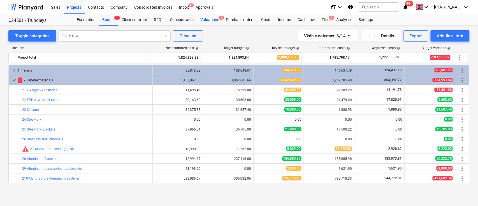
click at [207, 17] on div "Valuations 1" at bounding box center [210, 19] width 26 height 11
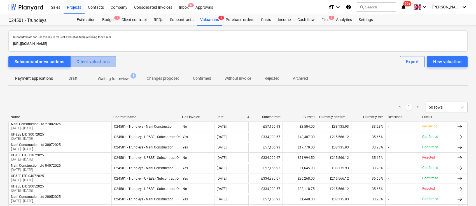
click at [87, 58] on div "Client valuations" at bounding box center [93, 61] width 33 height 7
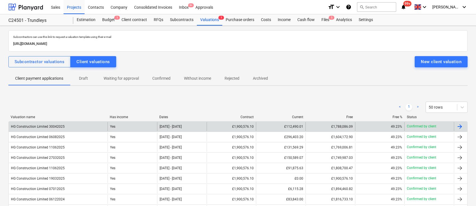
click at [460, 128] on div at bounding box center [460, 126] width 7 height 7
click at [463, 126] on div at bounding box center [460, 126] width 7 height 7
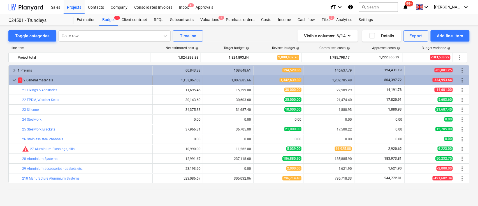
click at [12, 82] on span "keyboard_arrow_down" at bounding box center [14, 80] width 7 height 7
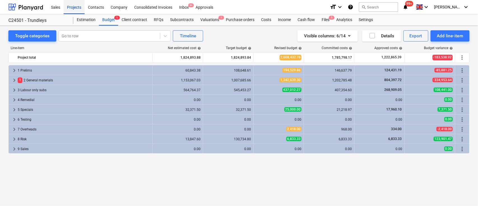
click at [75, 9] on div "Projects" at bounding box center [74, 7] width 21 height 14
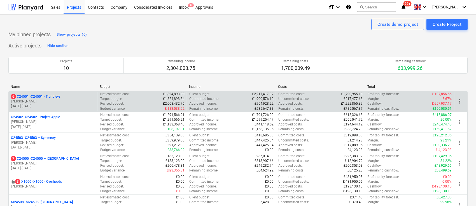
click at [36, 102] on p "[PERSON_NAME]" at bounding box center [53, 101] width 85 height 5
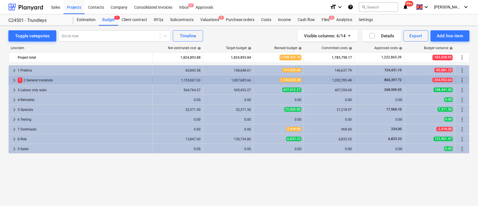
click at [16, 78] on span "keyboard_arrow_right" at bounding box center [14, 80] width 7 height 7
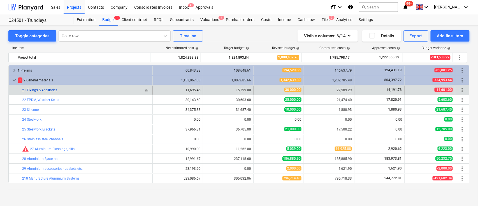
click at [53, 90] on link "21 Fixings & Ancillaries" at bounding box center [39, 90] width 35 height 4
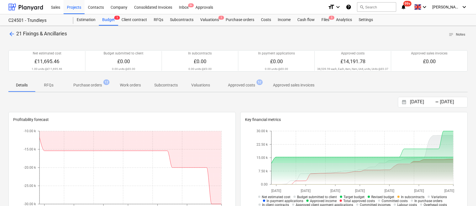
click at [97, 88] on p "Purchase orders" at bounding box center [87, 85] width 29 height 6
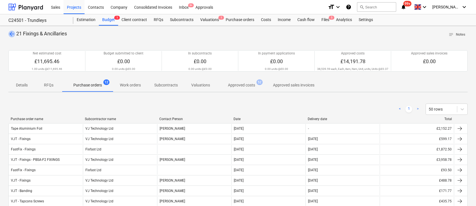
click at [14, 32] on span "arrow_back" at bounding box center [11, 34] width 7 height 7
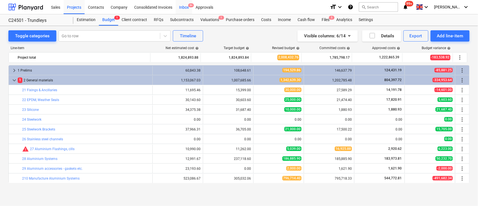
click at [180, 7] on div "Inbox 9+" at bounding box center [184, 7] width 17 height 14
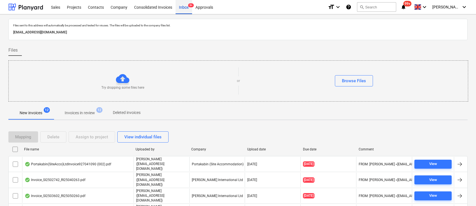
click at [184, 8] on div "Inbox 9+" at bounding box center [184, 7] width 17 height 14
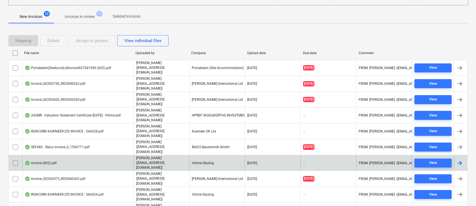
scroll to position [101, 0]
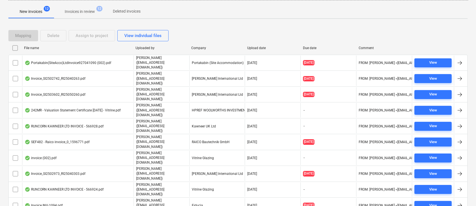
click at [75, 11] on p "Invoices in review" at bounding box center [80, 12] width 30 height 6
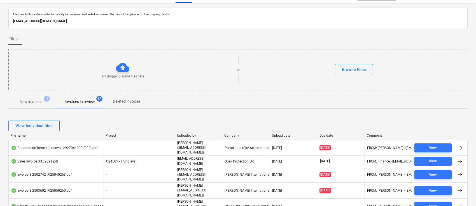
scroll to position [101, 0]
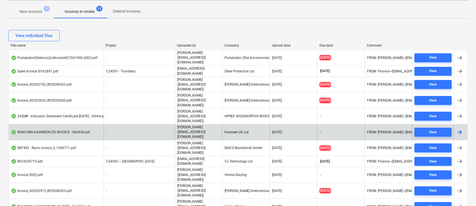
click at [459, 129] on div at bounding box center [460, 132] width 7 height 7
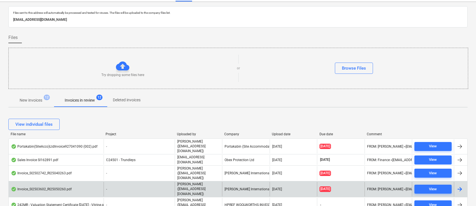
scroll to position [50, 0]
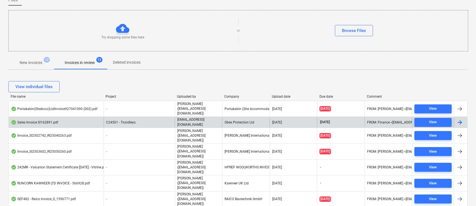
click at [462, 119] on div at bounding box center [460, 122] width 7 height 7
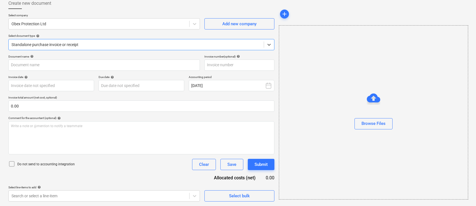
scroll to position [32, 0]
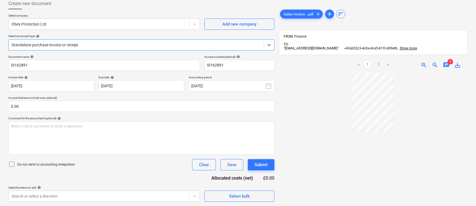
click at [424, 65] on span "zoom_in" at bounding box center [424, 65] width 7 height 7
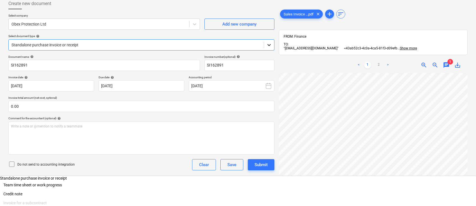
click at [271, 43] on icon at bounding box center [270, 45] width 6 height 6
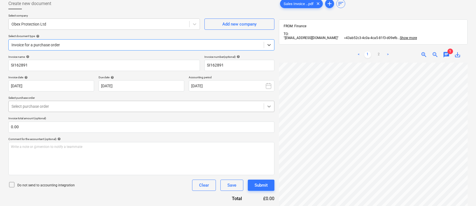
click at [271, 105] on icon at bounding box center [270, 106] width 6 height 6
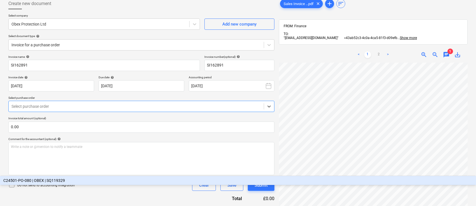
click at [190, 176] on div "C24501-PO-080 | OBEX | SQ119329" at bounding box center [238, 180] width 476 height 9
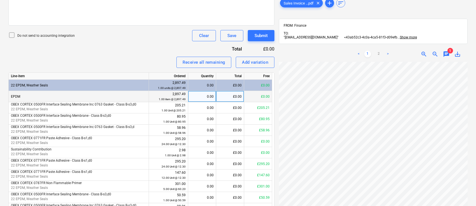
scroll to position [109, 22]
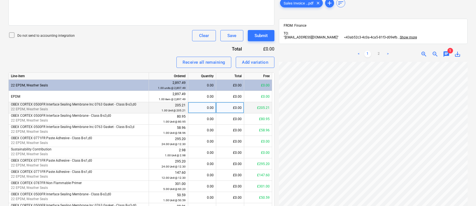
click at [201, 108] on div "0.00" at bounding box center [202, 107] width 23 height 11
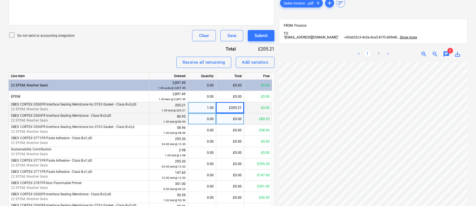
click at [210, 118] on div "0.00" at bounding box center [202, 118] width 23 height 11
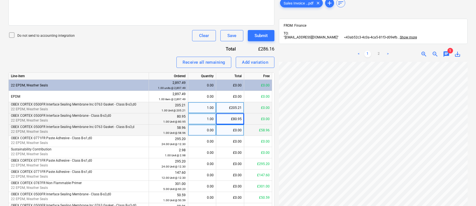
click at [194, 128] on div "0.00" at bounding box center [202, 129] width 23 height 11
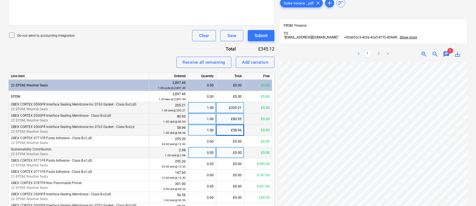
scroll to position [67, 0]
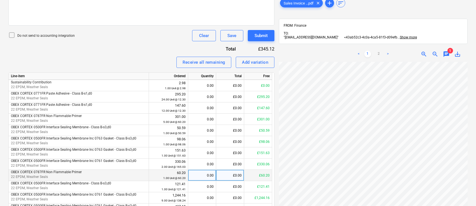
click at [204, 171] on div "0.00" at bounding box center [202, 175] width 23 height 11
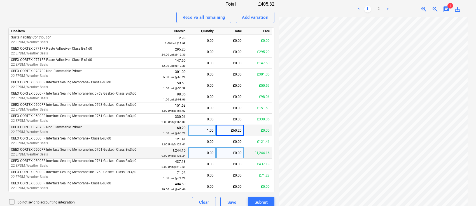
scroll to position [233, 0]
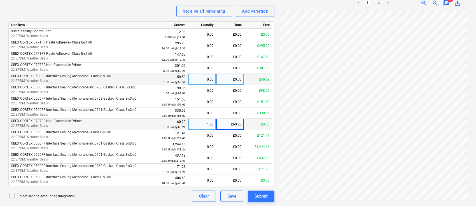
click at [196, 83] on div "0.00" at bounding box center [202, 79] width 23 height 11
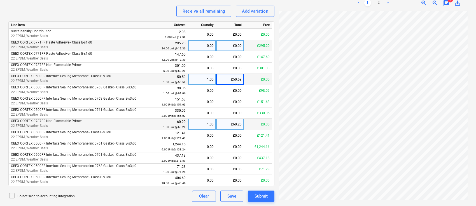
click at [205, 46] on div "0.00" at bounding box center [202, 45] width 23 height 11
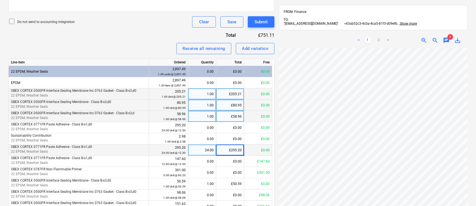
scroll to position [109, 22]
click at [435, 39] on span "zoom_out" at bounding box center [435, 40] width 7 height 7
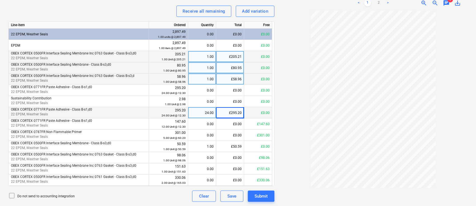
scroll to position [195, 0]
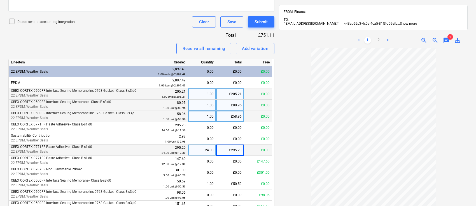
click at [387, 42] on link ">" at bounding box center [388, 40] width 7 height 7
click at [423, 37] on span "zoom_in" at bounding box center [424, 40] width 7 height 7
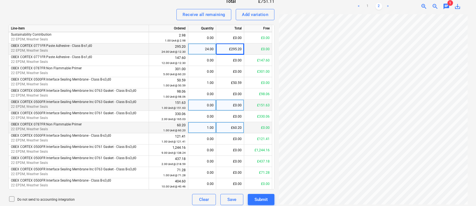
scroll to position [233, 0]
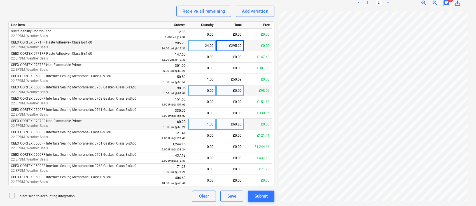
click at [205, 90] on div "0.00" at bounding box center [202, 90] width 23 height 11
click at [206, 87] on div "0.00" at bounding box center [202, 90] width 23 height 11
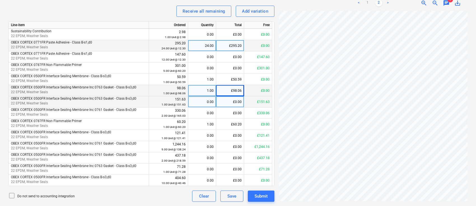
click at [206, 102] on div "0.00" at bounding box center [202, 101] width 23 height 11
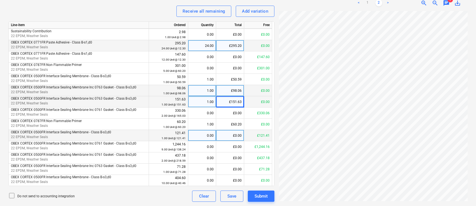
click at [205, 135] on div "0.00" at bounding box center [202, 135] width 23 height 11
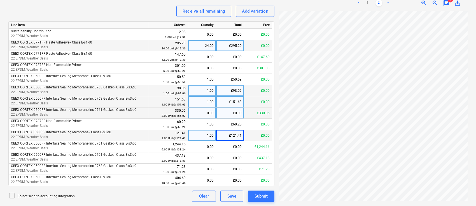
click at [207, 113] on div "0.00" at bounding box center [202, 112] width 23 height 11
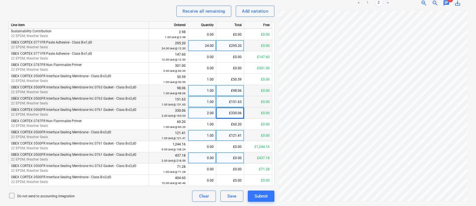
click at [205, 156] on div "0.00" at bounding box center [202, 157] width 23 height 11
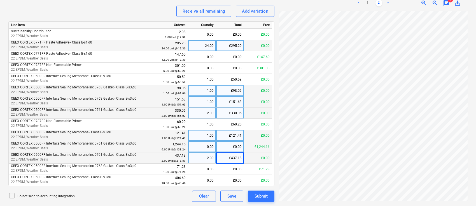
click at [205, 143] on div "0.00" at bounding box center [202, 146] width 23 height 11
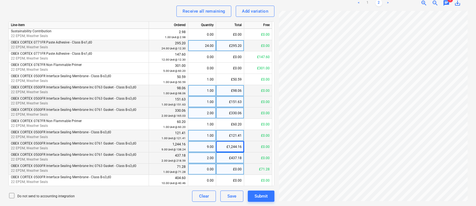
click at [211, 170] on div "0.00" at bounding box center [202, 168] width 23 height 11
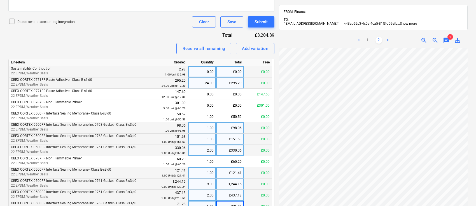
click at [208, 68] on div "0.00" at bounding box center [202, 71] width 23 height 11
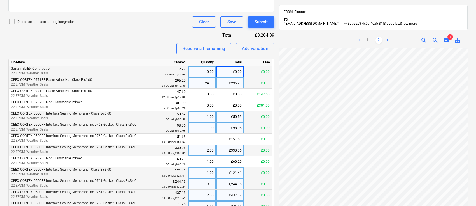
scroll to position [233, 0]
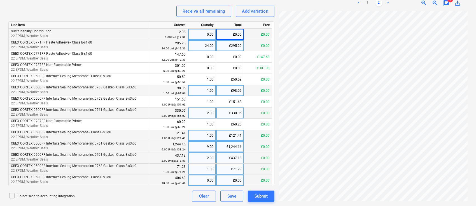
click at [194, 177] on div "0.00" at bounding box center [202, 180] width 23 height 11
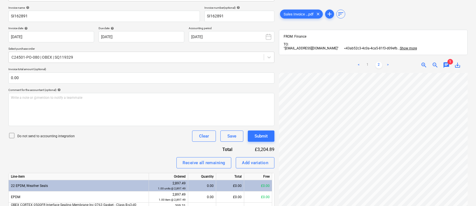
scroll to position [78, 22]
click at [343, 64] on div "< 1 2 > zoom_in zoom_out chat 1 save_alt" at bounding box center [373, 160] width 189 height 206
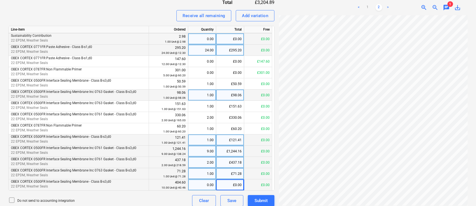
scroll to position [233, 0]
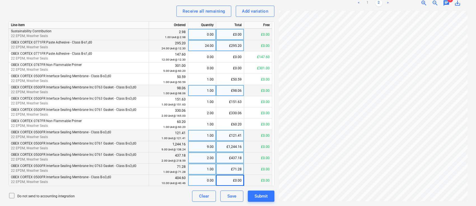
click at [360, 2] on link "<" at bounding box center [359, 3] width 7 height 7
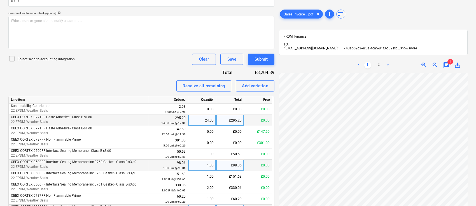
scroll to position [0, 0]
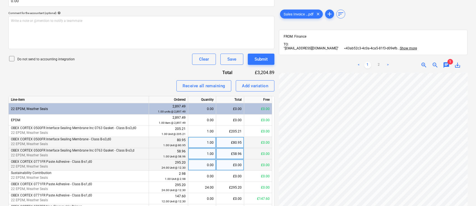
click at [205, 166] on div "0.00" at bounding box center [202, 164] width 23 height 11
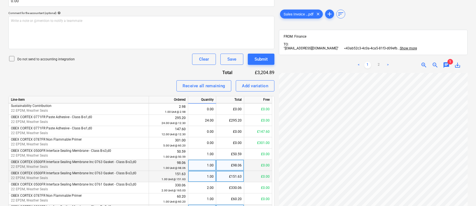
scroll to position [109, 22]
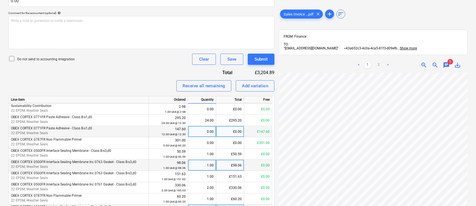
click at [205, 132] on div "0.00" at bounding box center [202, 131] width 23 height 11
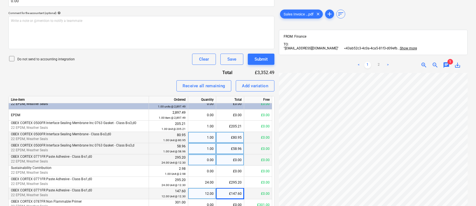
scroll to position [0, 0]
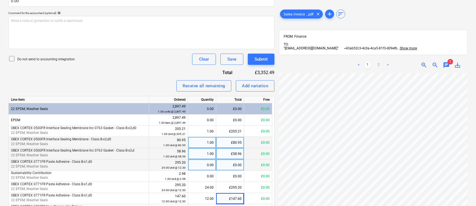
click at [206, 162] on div "0.00" at bounding box center [202, 164] width 23 height 11
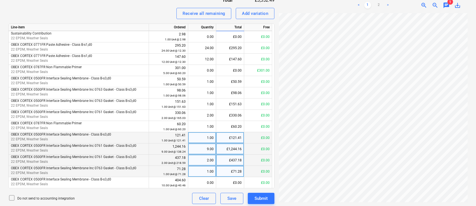
scroll to position [233, 0]
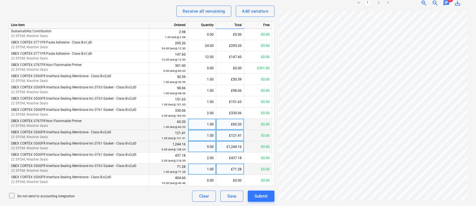
click at [209, 121] on div "1.00" at bounding box center [202, 124] width 23 height 11
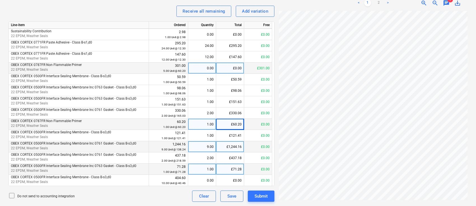
click at [200, 69] on div "0.00" at bounding box center [202, 67] width 23 height 11
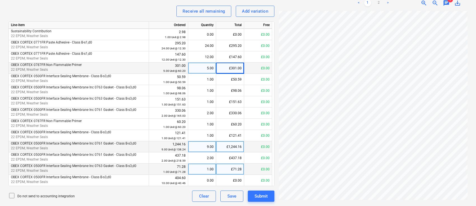
click at [388, 3] on link ">" at bounding box center [388, 3] width 7 height 7
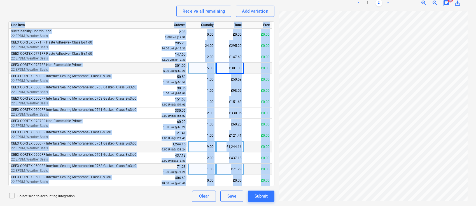
drag, startPoint x: 272, startPoint y: 125, endPoint x: 276, endPoint y: 74, distance: 51.4
click at [277, 75] on div "Create new document Select company Obex Protection Ltd Add new company Select d…" at bounding box center [238, -1] width 464 height 408
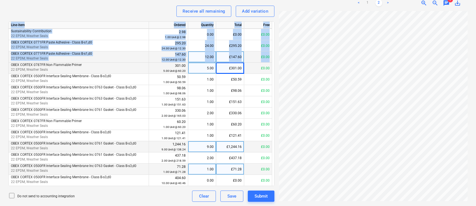
drag, startPoint x: 272, startPoint y: 81, endPoint x: 270, endPoint y: 51, distance: 30.3
click at [270, 51] on div "Line-item Ordered Quantity Total Free EPDM 2,897.49 1.00 item @ 2,897.49 0.00 £…" at bounding box center [141, 103] width 266 height 165
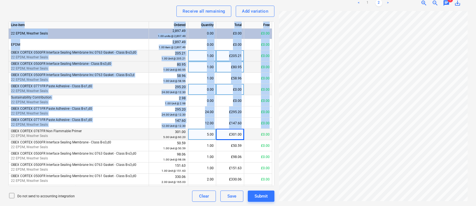
scroll to position [0, 0]
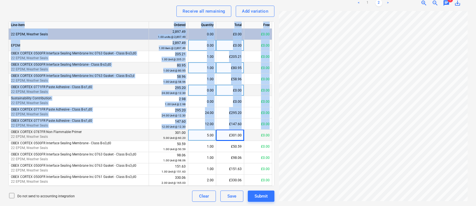
click at [250, 46] on div "£0.00" at bounding box center [258, 45] width 28 height 11
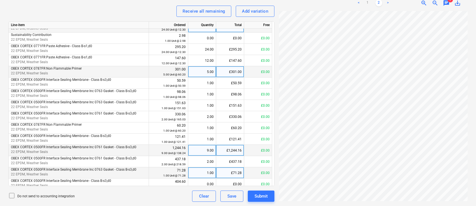
scroll to position [67, 0]
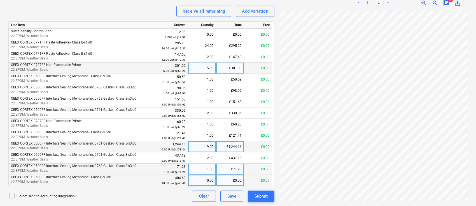
click at [203, 178] on div "0.00" at bounding box center [202, 180] width 23 height 11
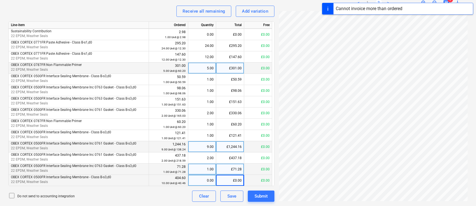
click at [201, 179] on div "0.00" at bounding box center [202, 180] width 23 height 11
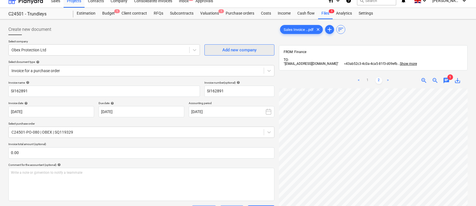
scroll to position [0, 0]
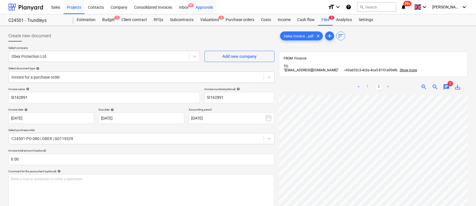
click at [209, 8] on div "Approvals" at bounding box center [204, 7] width 24 height 14
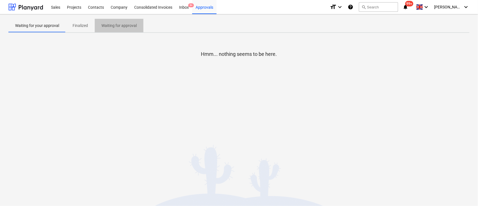
click at [118, 26] on p "Waiting for approval" at bounding box center [118, 26] width 35 height 6
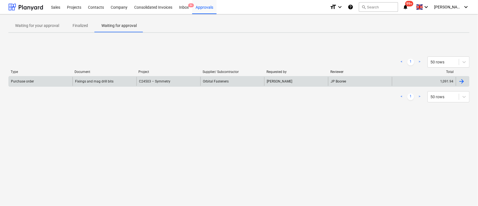
click at [464, 77] on div at bounding box center [462, 81] width 13 height 9
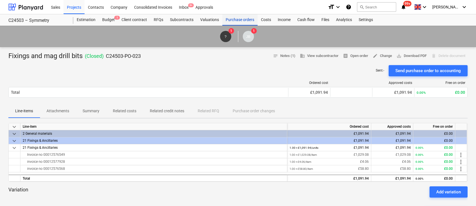
click at [227, 19] on div "Purchase orders" at bounding box center [240, 19] width 35 height 11
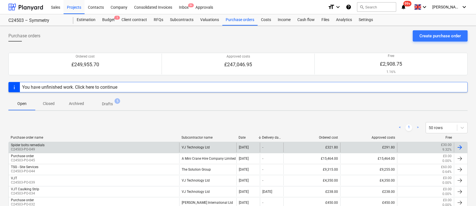
click at [100, 148] on div "Spider bolts remedials C24503-PO-049" at bounding box center [94, 147] width 171 height 10
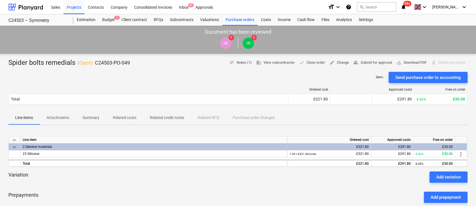
click at [128, 117] on p "Related costs" at bounding box center [125, 118] width 24 height 6
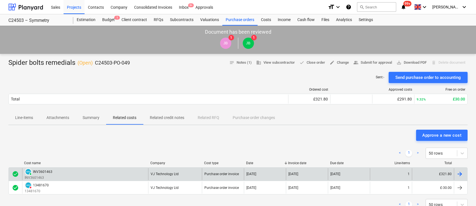
scroll to position [37, 0]
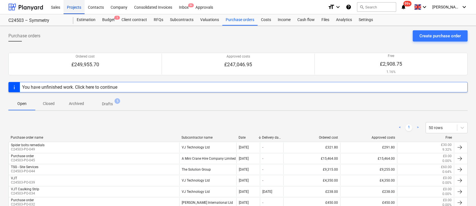
click at [76, 10] on div "Projects" at bounding box center [74, 7] width 21 height 14
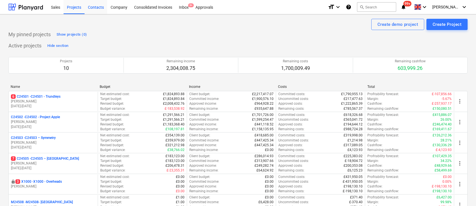
click at [97, 6] on div "Contacts" at bounding box center [96, 7] width 23 height 14
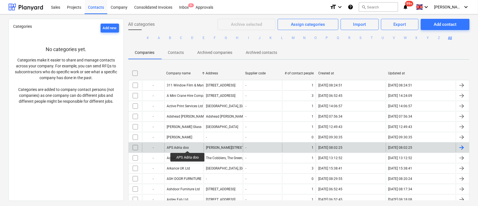
click at [188, 146] on div "APS Adria doo" at bounding box center [178, 147] width 22 height 4
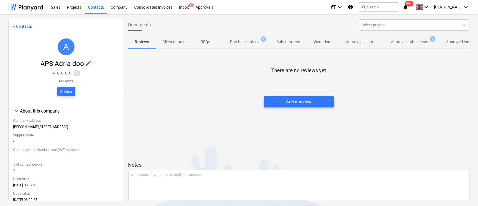
click at [400, 37] on span "Approved other costs 7" at bounding box center [410, 42] width 60 height 10
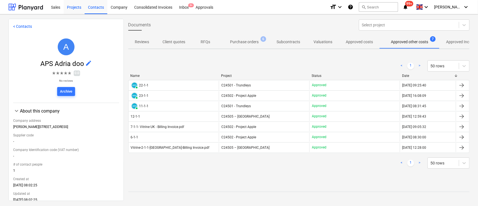
click at [78, 7] on div "Projects" at bounding box center [74, 7] width 21 height 14
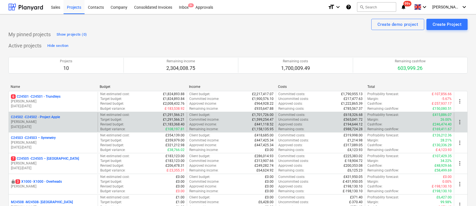
click at [35, 117] on p "C24502 - C24502 - Project Apple" at bounding box center [35, 117] width 49 height 5
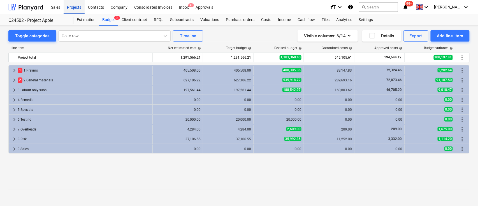
click at [76, 9] on div "Projects" at bounding box center [74, 7] width 21 height 14
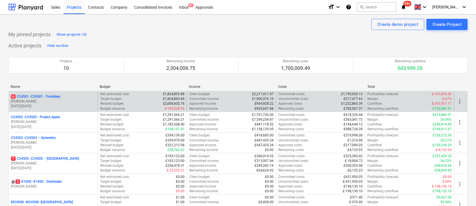
click at [70, 93] on div "6 C24501 - C24501 - Trundleys [PERSON_NAME] [DATE] - [DATE]" at bounding box center [53, 101] width 89 height 19
click at [58, 95] on p "6 C24501 - C24501 - Trundleys" at bounding box center [36, 96] width 50 height 5
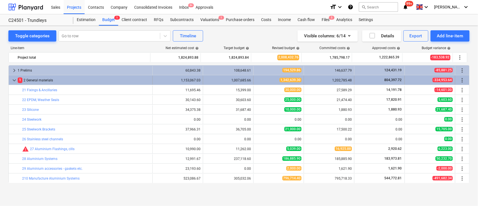
click at [13, 82] on span "keyboard_arrow_down" at bounding box center [14, 80] width 7 height 7
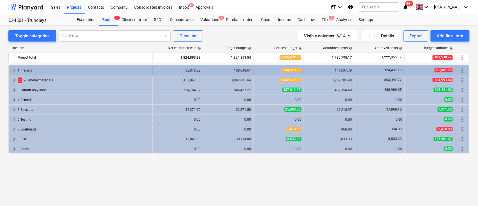
click at [13, 68] on span "keyboard_arrow_right" at bounding box center [14, 70] width 7 height 7
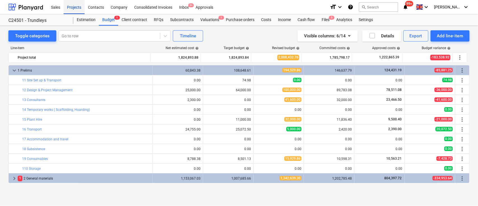
click at [71, 8] on div "Projects" at bounding box center [74, 7] width 21 height 14
